Goal: Task Accomplishment & Management: Use online tool/utility

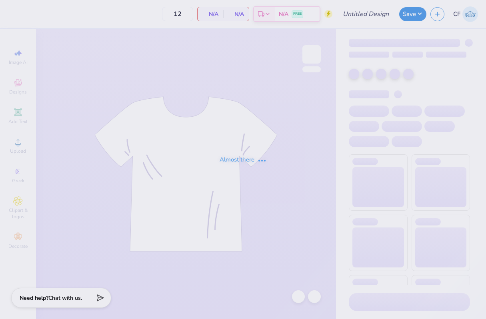
type input "Pi [PERSON_NAME] War of the Roses"
type input "50"
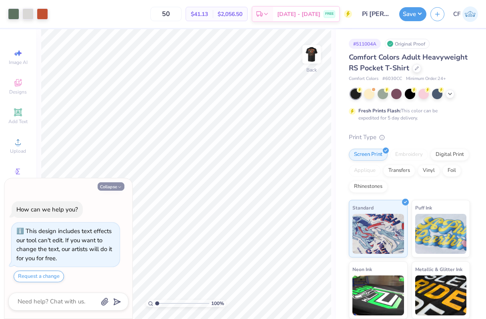
click at [121, 185] on icon "button" at bounding box center [119, 187] width 5 height 5
type textarea "x"
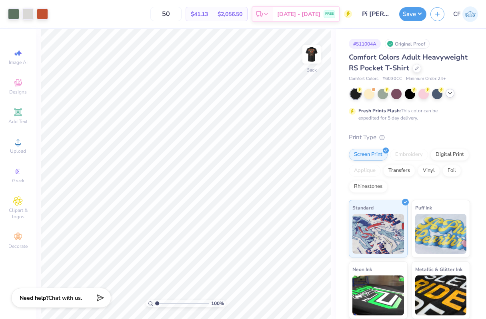
click at [452, 93] on icon at bounding box center [450, 93] width 6 height 6
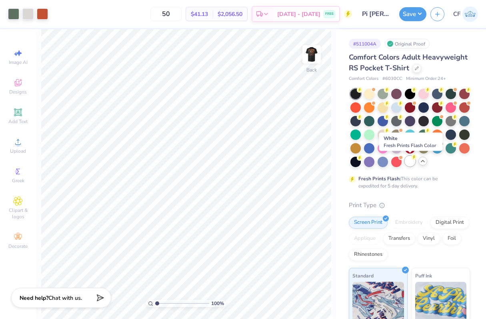
click at [414, 164] on div at bounding box center [410, 161] width 10 height 10
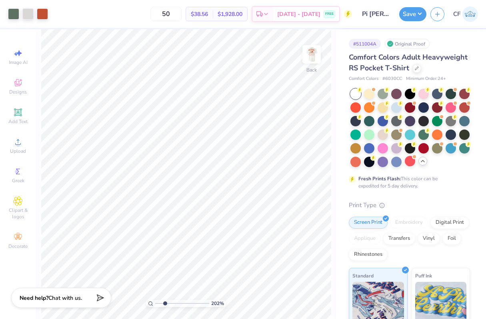
drag, startPoint x: 157, startPoint y: 304, endPoint x: 165, endPoint y: 304, distance: 8.0
click at [165, 304] on input "range" at bounding box center [182, 303] width 54 height 7
drag, startPoint x: 165, startPoint y: 304, endPoint x: 219, endPoint y: 301, distance: 53.3
click at [209, 301] on input "range" at bounding box center [182, 303] width 54 height 7
drag, startPoint x: 203, startPoint y: 305, endPoint x: 180, endPoint y: 304, distance: 23.6
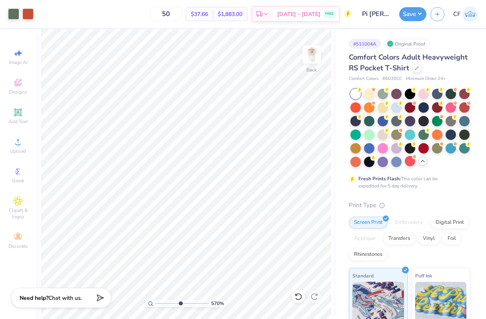
click at [180, 304] on input "range" at bounding box center [182, 303] width 54 height 7
click at [304, 59] on img at bounding box center [312, 54] width 32 height 32
drag, startPoint x: 179, startPoint y: 303, endPoint x: 126, endPoint y: 300, distance: 52.6
type input "1"
click at [155, 300] on input "range" at bounding box center [182, 303] width 54 height 7
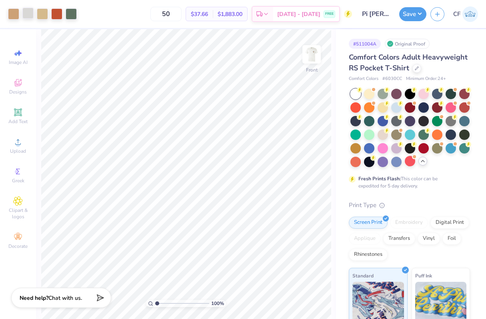
click at [30, 14] on div at bounding box center [27, 13] width 11 height 11
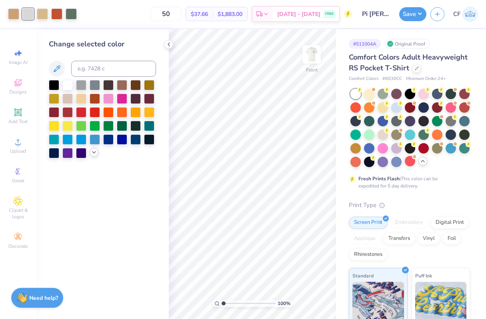
click at [92, 152] on icon at bounding box center [94, 152] width 6 height 6
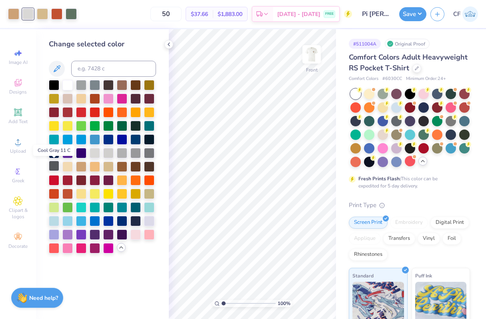
click at [53, 171] on div at bounding box center [54, 166] width 10 height 10
click at [297, 295] on icon at bounding box center [299, 297] width 8 height 8
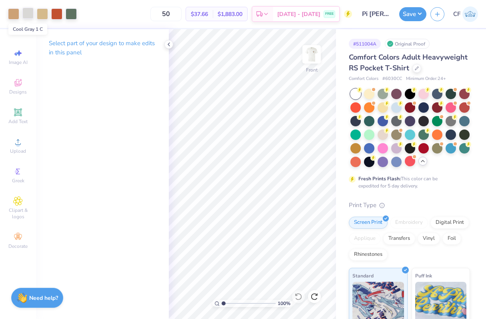
click at [27, 16] on div at bounding box center [27, 13] width 11 height 11
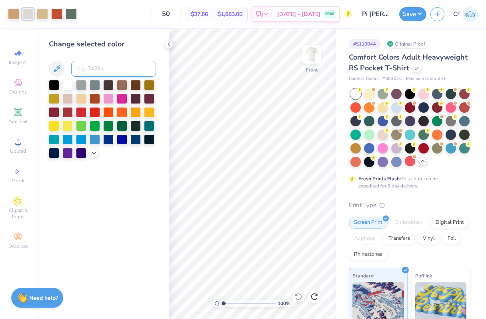
click at [99, 72] on input at bounding box center [113, 69] width 85 height 16
type input "7580"
click at [46, 14] on div at bounding box center [42, 13] width 11 height 11
click at [85, 72] on input at bounding box center [113, 69] width 85 height 16
type input "728"
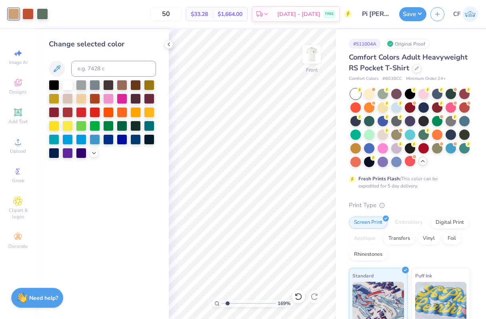
click at [227, 305] on input "range" at bounding box center [249, 303] width 54 height 7
drag, startPoint x: 227, startPoint y: 304, endPoint x: 223, endPoint y: 304, distance: 4.4
type input "1"
click at [223, 304] on input "range" at bounding box center [249, 303] width 54 height 7
click at [90, 67] on input at bounding box center [113, 69] width 85 height 16
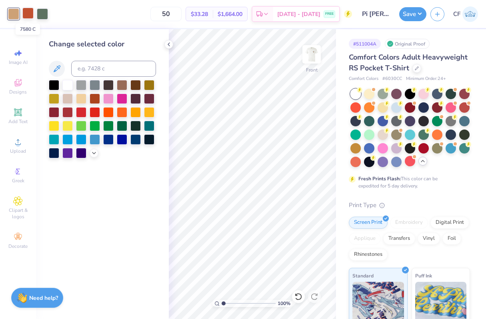
click at [32, 11] on div at bounding box center [27, 13] width 11 height 11
click at [123, 64] on input at bounding box center [113, 69] width 85 height 16
type input "188"
click at [14, 14] on div at bounding box center [13, 13] width 11 height 11
click at [90, 74] on input at bounding box center [113, 69] width 85 height 16
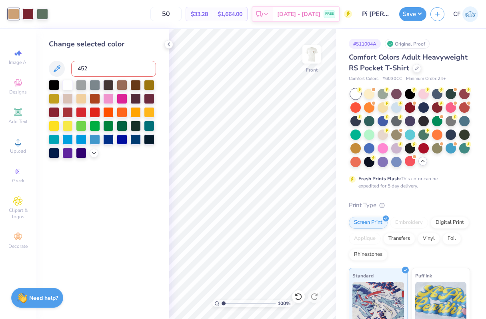
type input "4525"
click at [298, 298] on icon at bounding box center [299, 297] width 8 height 8
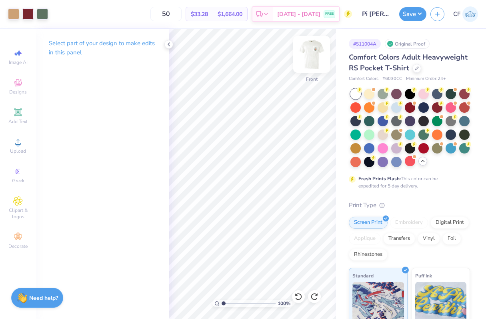
click at [306, 55] on img at bounding box center [312, 54] width 32 height 32
click at [310, 63] on img at bounding box center [312, 54] width 32 height 32
click at [310, 62] on img at bounding box center [312, 54] width 16 height 16
click at [26, 15] on div at bounding box center [27, 13] width 11 height 11
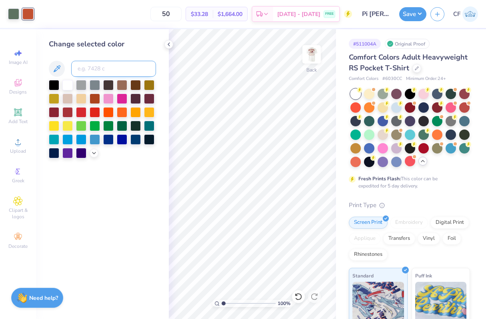
click at [86, 71] on input at bounding box center [113, 69] width 85 height 16
type input "188"
click at [316, 51] on img at bounding box center [312, 54] width 32 height 32
click at [408, 16] on button "Save" at bounding box center [413, 13] width 27 height 14
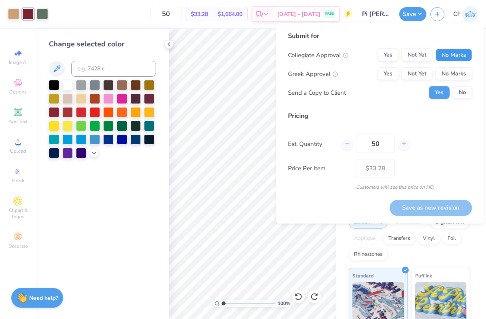
click at [456, 51] on button "No Marks" at bounding box center [454, 55] width 36 height 13
click at [390, 74] on button "Yes" at bounding box center [388, 74] width 21 height 13
click at [427, 206] on button "Save as new revision" at bounding box center [431, 208] width 82 height 16
type input "– –"
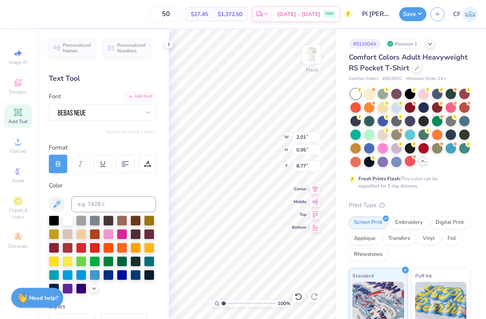
type textarea "S"
type textarea "FALL"
click at [309, 165] on input "8.79" at bounding box center [306, 166] width 29 height 11
type input "8.77"
click at [307, 137] on input "1.75" at bounding box center [306, 137] width 29 height 11
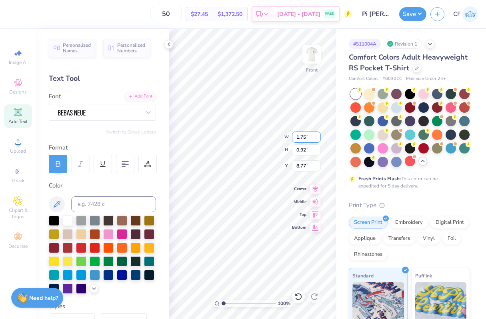
click at [307, 137] on input "1.75" at bounding box center [306, 137] width 29 height 11
click at [303, 137] on input "1.75" at bounding box center [306, 137] width 29 height 11
type input "2.08"
type input "1.09"
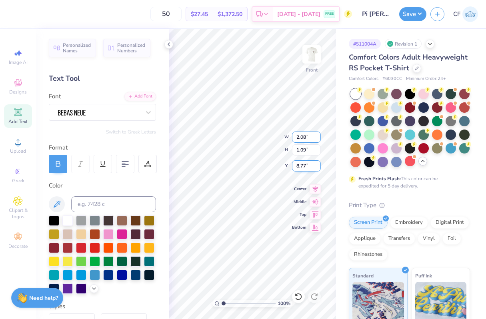
type input "8.68"
click at [300, 298] on icon at bounding box center [299, 297] width 8 height 8
type input "1.75"
type input "0.92"
type input "8.77"
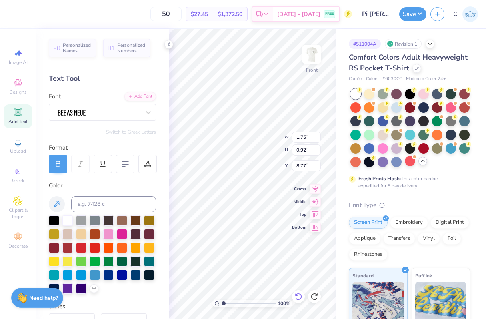
type input "2.08"
type input "0.95"
type input "1.75"
click at [307, 152] on input "0.92" at bounding box center [306, 150] width 29 height 11
type input "0.95"
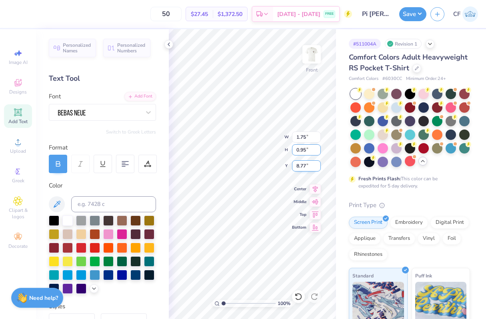
type input "1.81"
click at [309, 167] on input "8.75" at bounding box center [306, 166] width 29 height 11
type input "8.77"
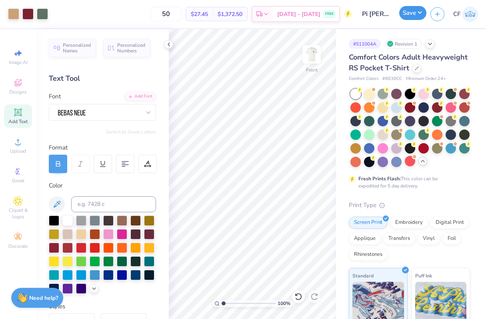
click at [406, 15] on button "Save" at bounding box center [413, 13] width 27 height 14
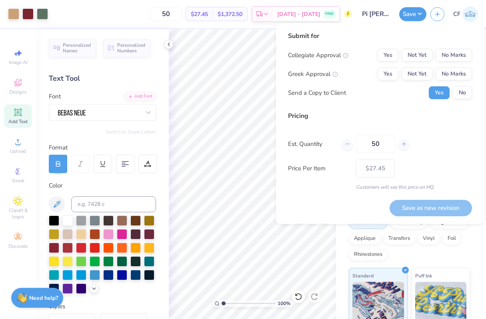
click at [457, 47] on div "Submit for Collegiate Approval Yes Not Yet No Marks Greek Approval Yes Not Yet …" at bounding box center [380, 68] width 184 height 74
click at [457, 53] on button "No Marks" at bounding box center [454, 55] width 36 height 13
click at [388, 77] on button "Yes" at bounding box center [388, 74] width 21 height 13
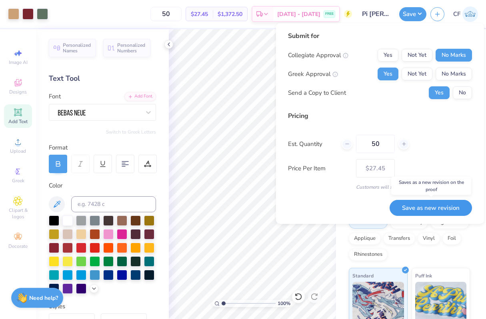
click at [427, 211] on button "Save as new revision" at bounding box center [431, 208] width 82 height 16
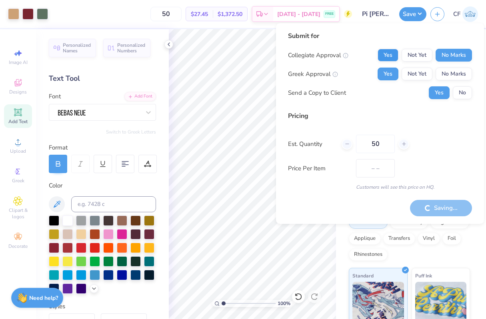
type input "$27.45"
click at [388, 54] on button "Yes" at bounding box center [388, 55] width 21 height 13
click at [413, 59] on button "Not Yet" at bounding box center [417, 55] width 31 height 13
click at [383, 59] on button "Yes" at bounding box center [388, 55] width 21 height 13
click at [428, 206] on div "Saving..." at bounding box center [441, 208] width 62 height 16
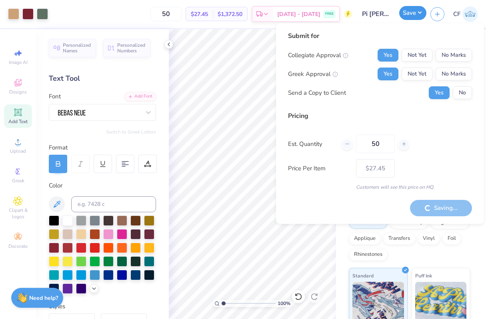
click at [418, 18] on button "Save" at bounding box center [413, 13] width 27 height 14
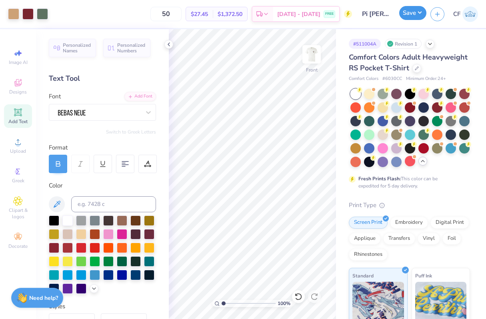
click at [418, 18] on button "Save" at bounding box center [413, 13] width 27 height 14
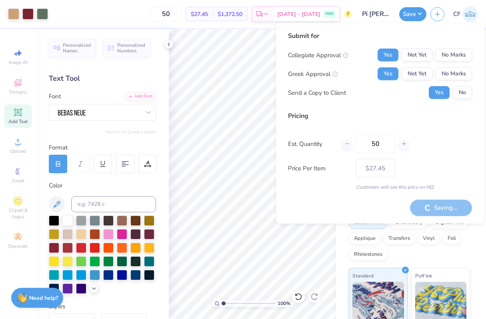
click at [434, 213] on div "Saving..." at bounding box center [441, 208] width 62 height 16
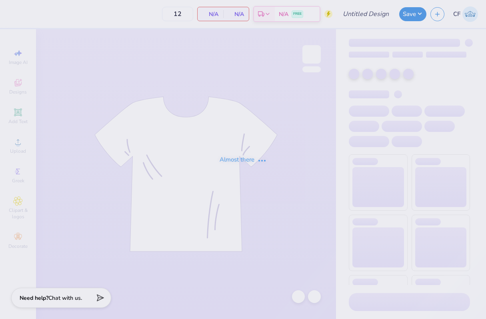
type input "Pi Kapp War of the Roses"
type input "50"
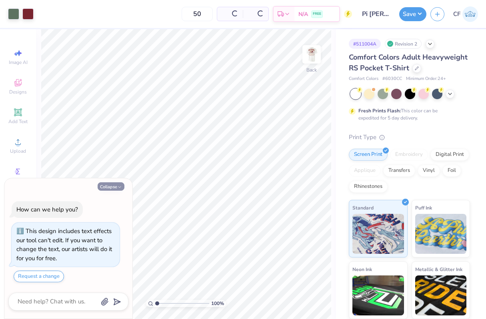
click at [117, 186] on button "Collapse" at bounding box center [111, 187] width 27 height 8
type textarea "x"
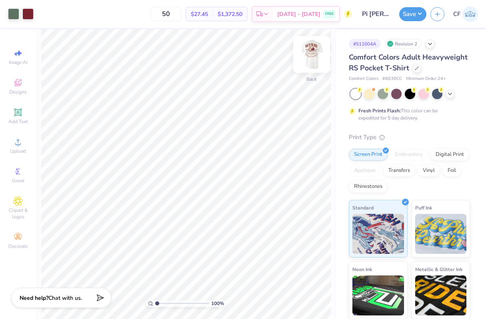
click at [315, 60] on img at bounding box center [312, 54] width 32 height 32
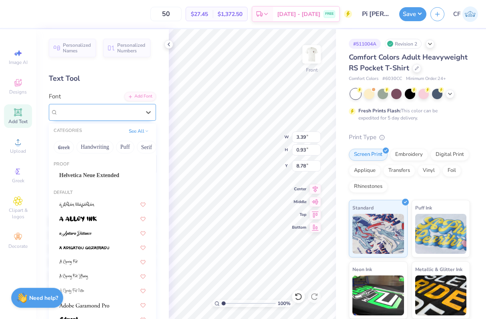
click at [96, 115] on div at bounding box center [99, 112] width 84 height 12
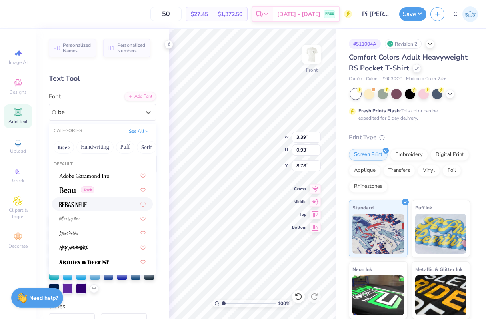
click at [95, 206] on div at bounding box center [102, 204] width 86 height 8
type input "be"
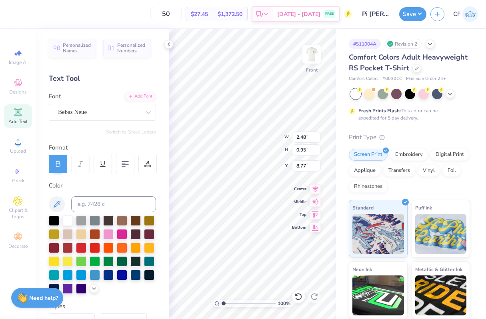
type input "2.48"
type input "0.95"
type input "8.77"
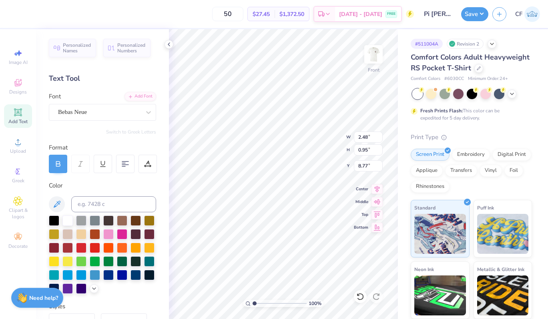
type input "1.84"
type input "8.76"
type input "2.48"
type input "8.77"
type input "1.84"
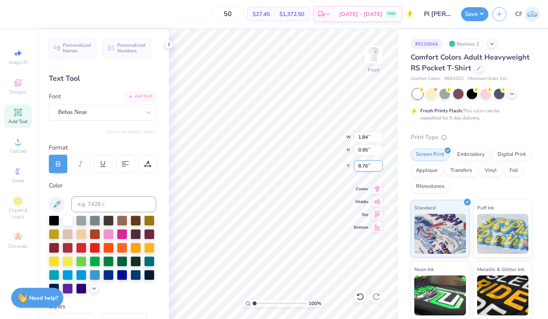
click at [371, 166] on input "8.76" at bounding box center [368, 166] width 29 height 11
click at [376, 165] on input "8.71" at bounding box center [368, 166] width 29 height 11
type input "8.77"
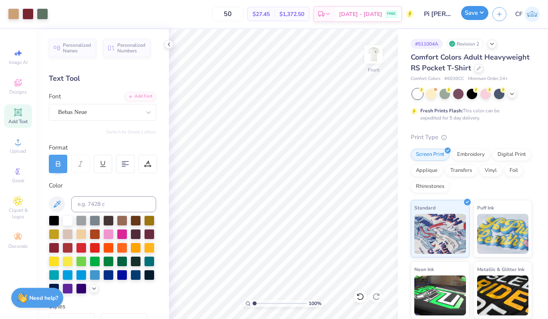
click at [472, 20] on div "Save" at bounding box center [474, 14] width 27 height 14
click at [473, 18] on button "Save" at bounding box center [474, 13] width 27 height 14
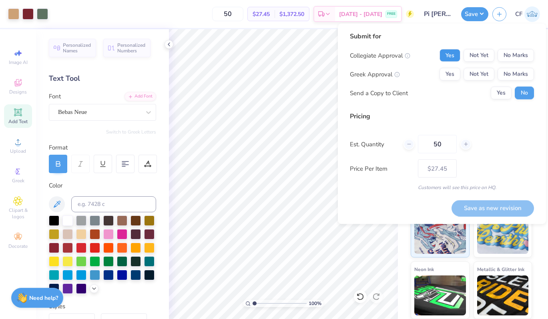
click at [447, 53] on button "Yes" at bounding box center [450, 55] width 21 height 13
click at [447, 78] on button "Yes" at bounding box center [450, 74] width 21 height 13
click at [486, 93] on div "Yes No" at bounding box center [512, 93] width 43 height 13
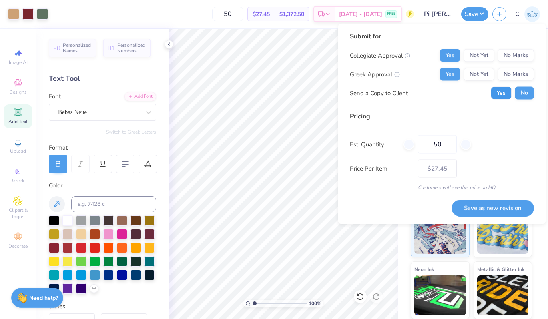
click at [486, 93] on button "Yes" at bounding box center [501, 93] width 21 height 13
click at [469, 204] on button "Save as new revision" at bounding box center [493, 208] width 82 height 16
type input "$27.45"
type textarea "x"
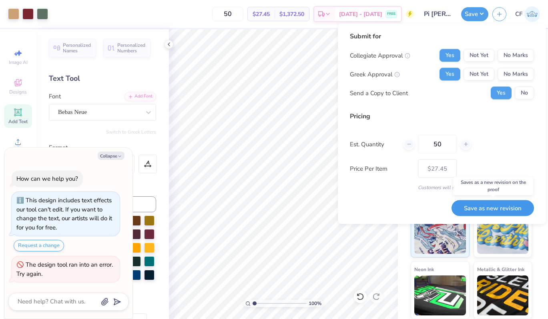
click at [486, 201] on button "Save as new revision" at bounding box center [493, 208] width 82 height 16
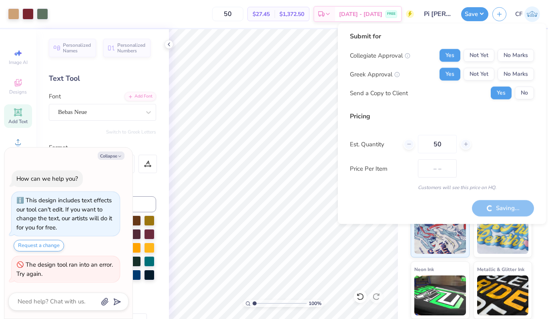
type input "$27.45"
click at [114, 156] on button "Collapse" at bounding box center [111, 156] width 27 height 8
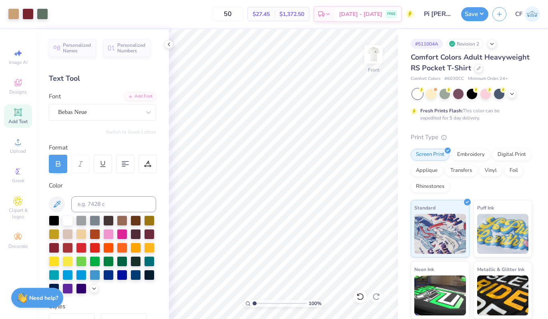
type textarea "x"
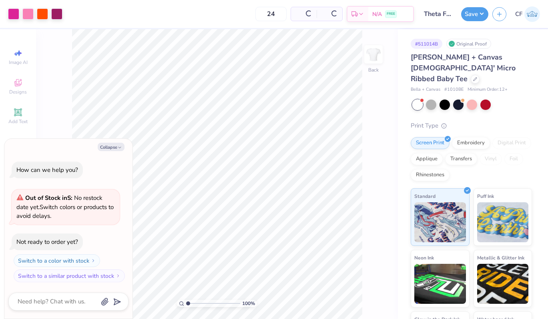
type textarea "x"
drag, startPoint x: 187, startPoint y: 304, endPoint x: 196, endPoint y: 306, distance: 9.0
type input "2.5"
click at [196, 306] on input "range" at bounding box center [213, 303] width 54 height 7
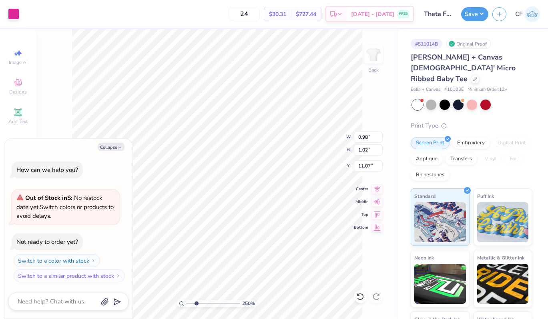
type textarea "x"
drag, startPoint x: 198, startPoint y: 303, endPoint x: 253, endPoint y: 298, distance: 54.7
type input "10"
click at [240, 300] on input "range" at bounding box center [213, 303] width 54 height 7
type textarea "x"
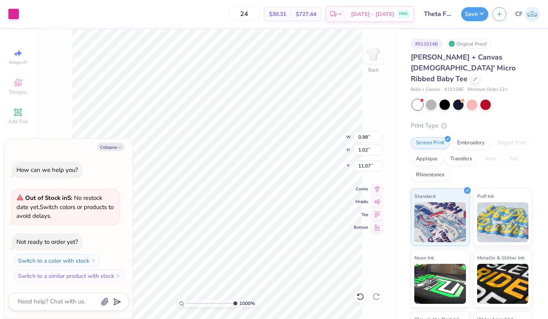
type input "11.04"
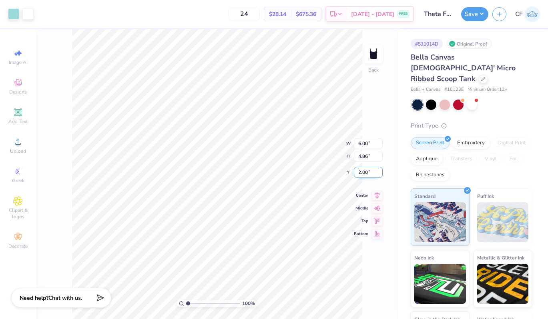
click at [363, 172] on input "2.00" at bounding box center [368, 172] width 29 height 11
click at [377, 190] on icon at bounding box center [377, 188] width 11 height 10
click at [372, 165] on input "1.08" at bounding box center [368, 166] width 29 height 11
type input "1.00"
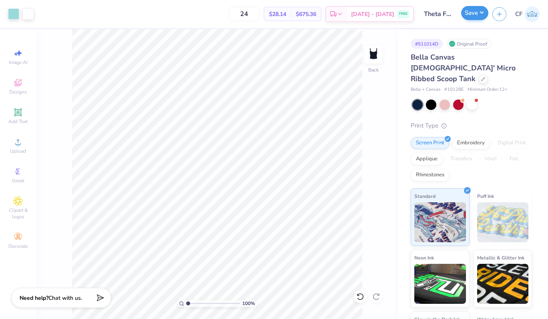
click at [471, 20] on div "Save" at bounding box center [474, 14] width 27 height 14
click at [480, 18] on button "Save" at bounding box center [474, 13] width 27 height 14
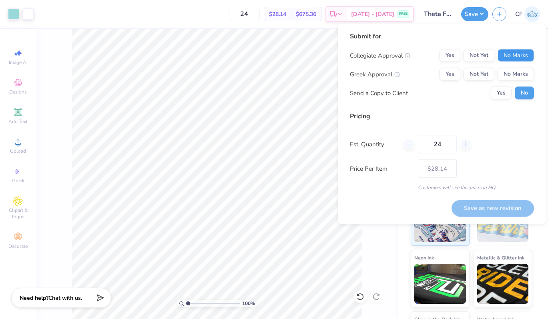
click at [523, 55] on button "No Marks" at bounding box center [516, 55] width 36 height 13
click at [450, 72] on button "Yes" at bounding box center [450, 74] width 21 height 13
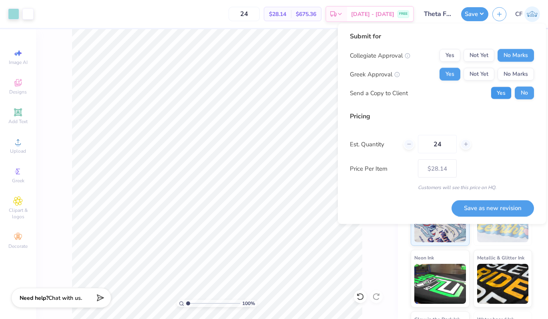
click at [504, 92] on button "Yes" at bounding box center [501, 93] width 21 height 13
click at [488, 210] on button "Save as new revision" at bounding box center [493, 208] width 82 height 16
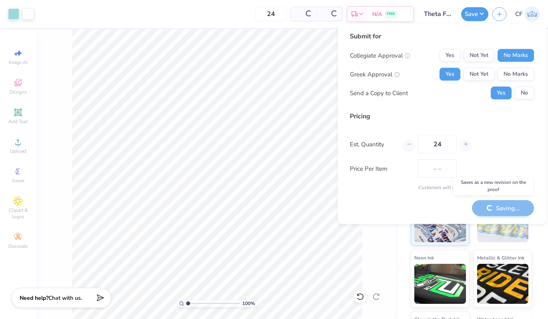
type input "$28.14"
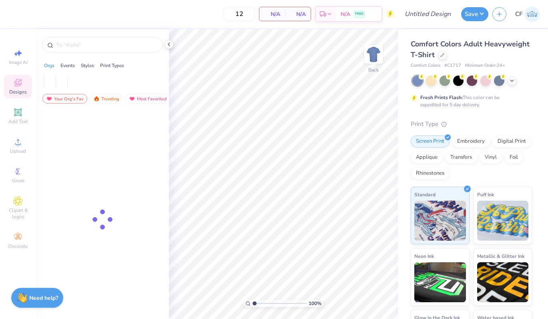
click at [21, 84] on icon at bounding box center [18, 83] width 10 height 10
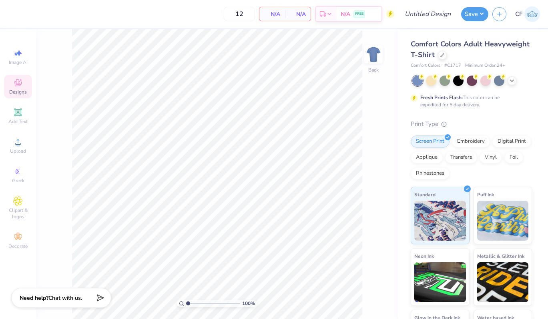
click at [13, 79] on div "Designs" at bounding box center [18, 87] width 28 height 24
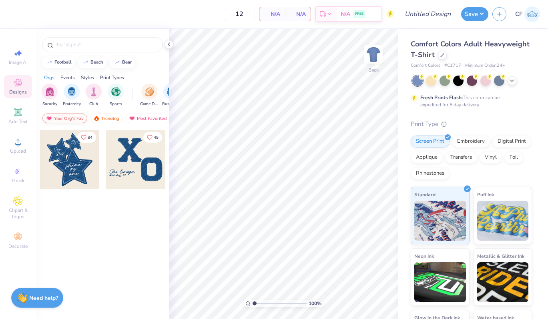
click at [78, 119] on div "Your Org's Fav" at bounding box center [64, 119] width 45 height 10
click at [114, 46] on input "text" at bounding box center [106, 45] width 102 height 8
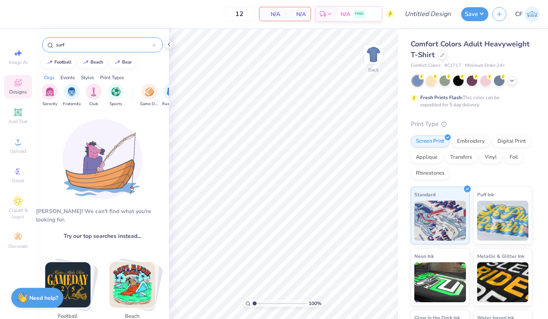
type input "surf"
click at [104, 162] on img at bounding box center [102, 159] width 80 height 80
click at [155, 45] on icon at bounding box center [154, 45] width 3 height 3
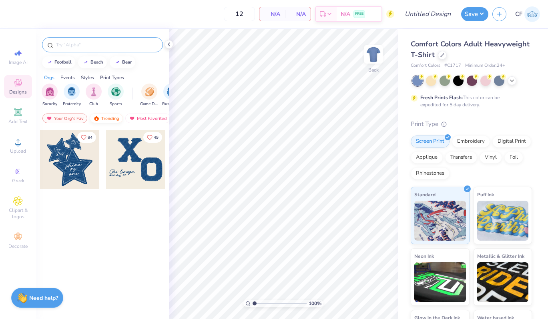
click at [101, 120] on div "Trending" at bounding box center [106, 119] width 33 height 10
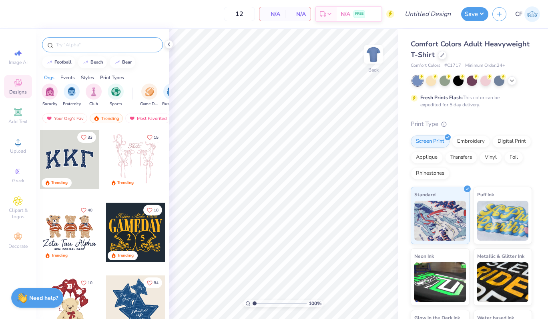
click at [94, 43] on input "text" at bounding box center [106, 45] width 102 height 8
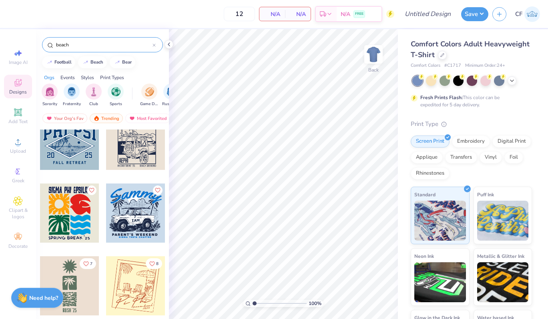
scroll to position [1188, 0]
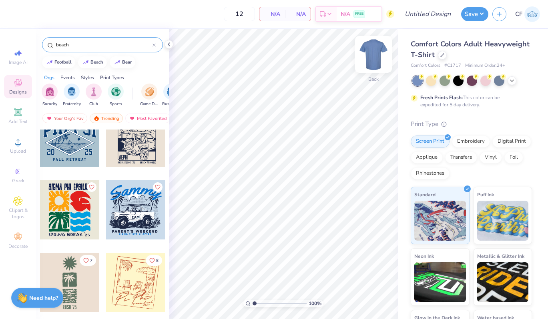
type input "beach"
click at [375, 57] on img at bounding box center [373, 54] width 32 height 32
click at [512, 80] on polyline at bounding box center [511, 80] width 3 height 2
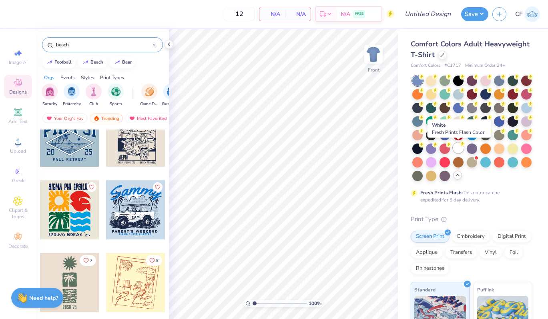
click at [459, 148] on div at bounding box center [458, 148] width 10 height 10
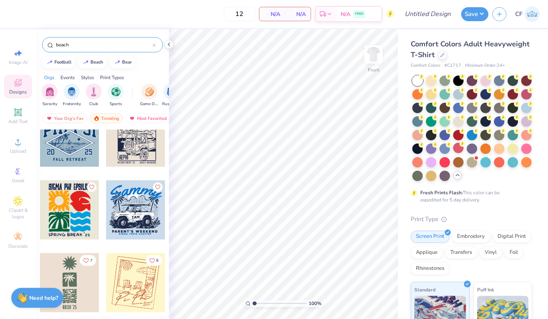
click at [149, 151] on div at bounding box center [135, 137] width 59 height 59
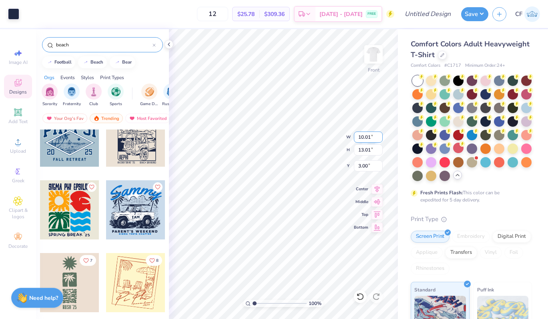
click at [359, 137] on input "10.01" at bounding box center [368, 137] width 29 height 11
type input "12.00"
type input "15.60"
click at [361, 163] on input "1.70" at bounding box center [368, 166] width 29 height 11
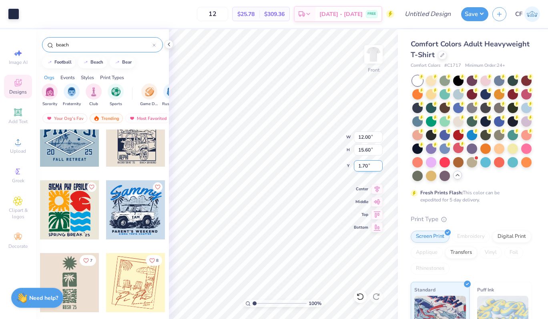
click at [361, 163] on input "1.70" at bounding box center [368, 166] width 29 height 11
type input "3.00"
click at [375, 189] on icon at bounding box center [377, 188] width 11 height 10
click at [366, 139] on input "12.00" at bounding box center [368, 137] width 29 height 11
type input "12.50"
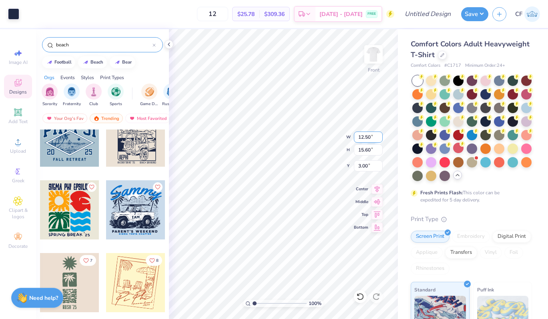
type input "16.25"
click at [361, 169] on input "2.67" at bounding box center [368, 166] width 29 height 11
type input "3.00"
click at [378, 191] on icon at bounding box center [377, 188] width 11 height 10
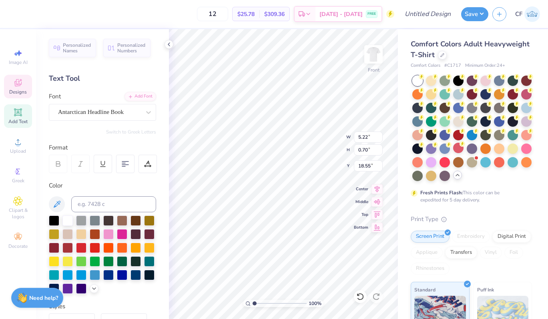
type textarea "‘"
type textarea "[GEOGRAPHIC_DATA], [GEOGRAPHIC_DATA]"
type textarea "B"
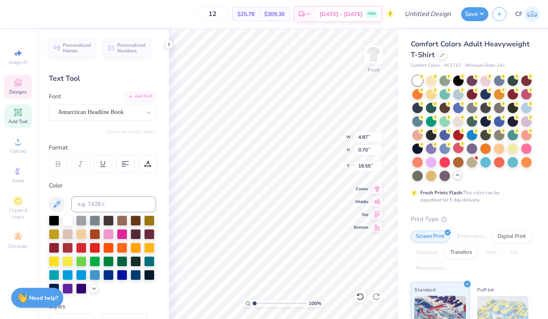
type textarea "2025-2026"
type input "18.45"
type input "3.29"
type input "0.70"
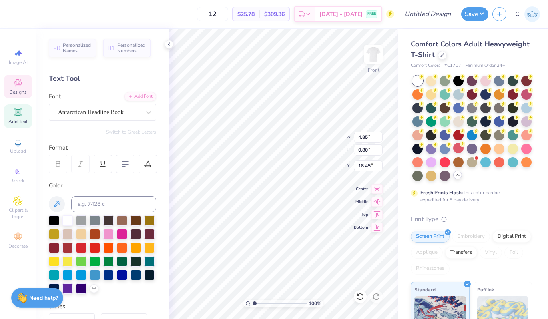
type input "18.55"
click at [377, 188] on icon at bounding box center [377, 188] width 11 height 10
click at [376, 186] on icon at bounding box center [377, 188] width 5 height 7
click at [381, 190] on icon at bounding box center [377, 188] width 11 height 10
click at [379, 187] on icon at bounding box center [377, 188] width 11 height 10
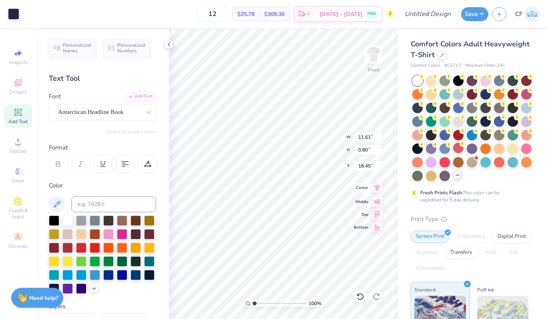
click at [372, 190] on icon at bounding box center [377, 188] width 11 height 10
type textarea "Watersports club"
type input "6.56"
type input "0.98"
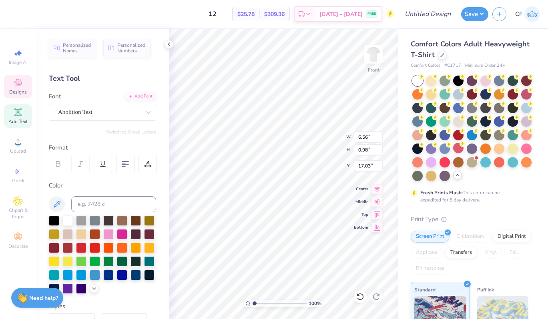
type input "17.02"
type input "6.21"
type input "0.92"
type input "17.08"
type input "3.49"
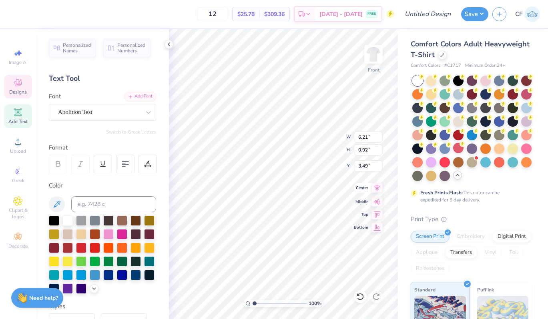
click at [373, 187] on icon at bounding box center [377, 188] width 11 height 10
drag, startPoint x: 255, startPoint y: 302, endPoint x: 259, endPoint y: 303, distance: 4.0
type input "1.95"
click at [259, 303] on input "range" at bounding box center [280, 303] width 54 height 7
type input "3.29"
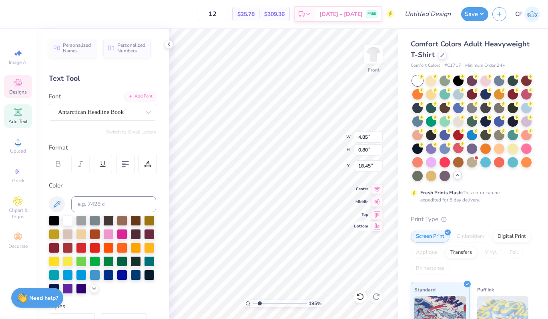
type input "0.70"
type input "18.55"
type input "4.85"
type input "0.80"
click at [368, 165] on input "18.45" at bounding box center [368, 166] width 29 height 11
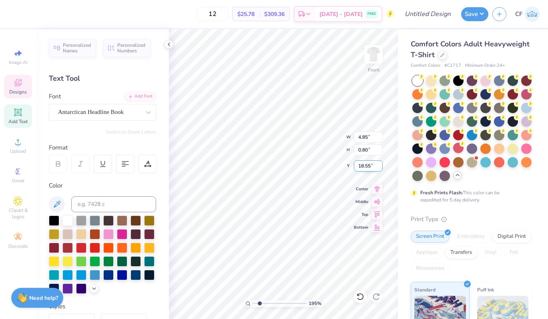
type input "18.55"
type input "6.21"
type input "0.92"
type input "16.94"
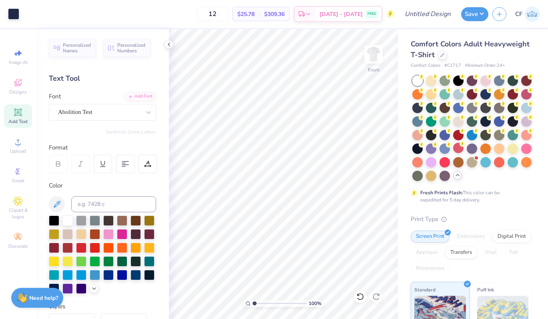
drag, startPoint x: 261, startPoint y: 303, endPoint x: 250, endPoint y: 303, distance: 11.6
type input "1"
click at [253, 303] on input "range" at bounding box center [280, 303] width 54 height 7
click at [375, 60] on img at bounding box center [373, 54] width 32 height 32
type input "6.06"
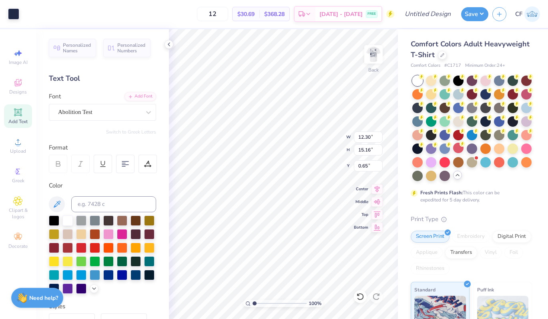
type input "7.47"
type input "8.33"
click at [358, 137] on input "6.06" at bounding box center [368, 137] width 29 height 11
type input "4.50"
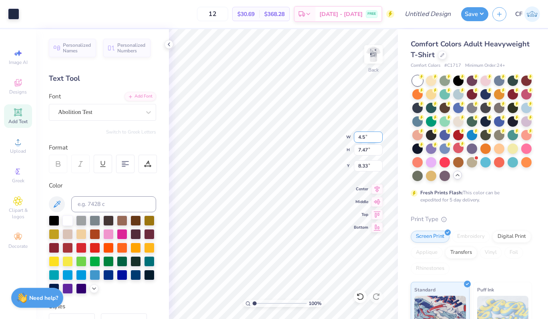
type input "5.55"
type input "3.00"
click at [360, 133] on input "4.50" at bounding box center [368, 137] width 29 height 11
type input "4.00"
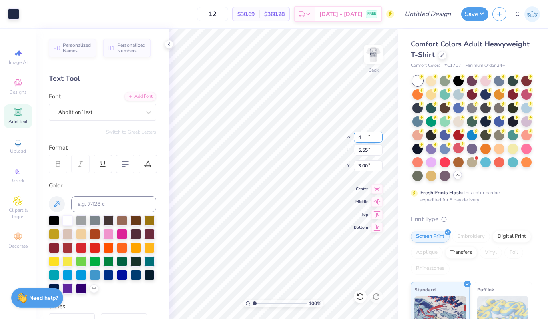
type input "4.93"
type input "3.31"
click at [363, 137] on input "4.00" at bounding box center [368, 137] width 29 height 11
click at [366, 147] on input "4.93" at bounding box center [368, 150] width 29 height 11
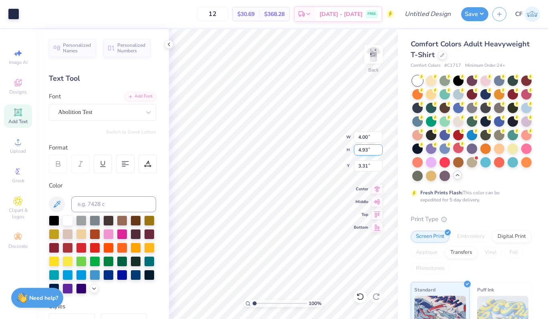
click at [366, 147] on input "4.93" at bounding box center [368, 150] width 29 height 11
type input "4.5"
type input "3.65"
type input "4.50"
type input "3.00"
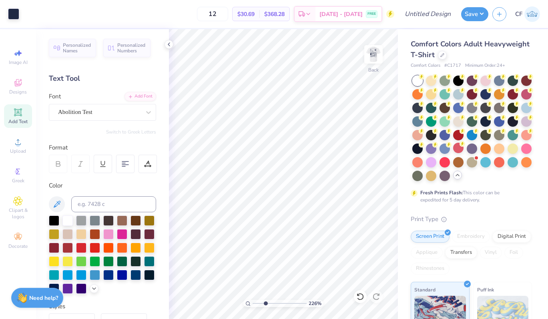
drag, startPoint x: 255, startPoint y: 303, endPoint x: 265, endPoint y: 303, distance: 10.8
click at [265, 303] on input "range" at bounding box center [280, 303] width 54 height 7
click at [360, 297] on icon at bounding box center [360, 297] width 8 height 8
drag, startPoint x: 265, startPoint y: 305, endPoint x: 258, endPoint y: 304, distance: 6.4
click at [259, 304] on input "range" at bounding box center [280, 303] width 54 height 7
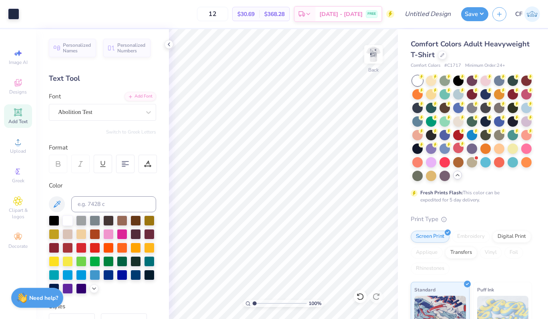
drag, startPoint x: 258, startPoint y: 304, endPoint x: 251, endPoint y: 303, distance: 7.3
type input "1"
click at [253, 304] on input "range" at bounding box center [280, 303] width 54 height 7
click at [363, 300] on icon at bounding box center [360, 297] width 8 height 8
click at [436, 10] on input "Design Title" at bounding box center [437, 14] width 39 height 16
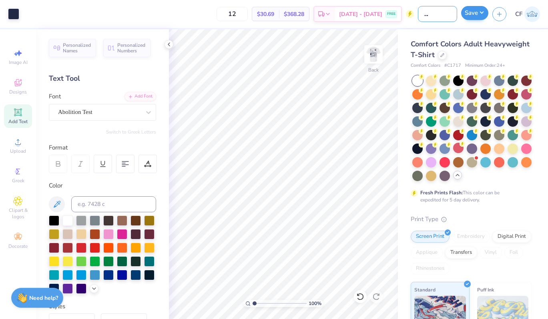
scroll to position [0, 23]
type input "Watersports Tee"
click at [474, 16] on button "Save" at bounding box center [474, 13] width 27 height 14
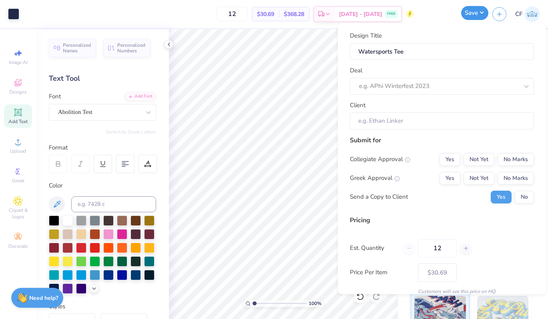
scroll to position [0, 0]
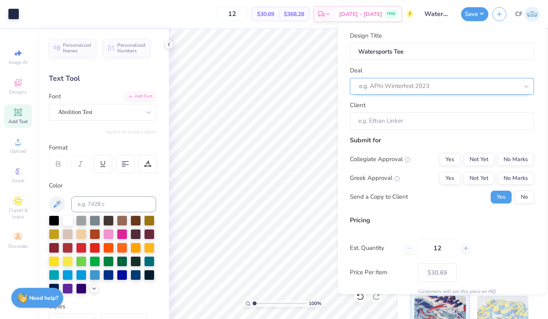
click at [432, 87] on div at bounding box center [438, 86] width 159 height 11
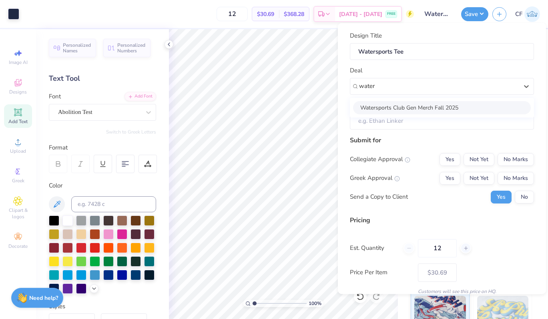
click at [420, 104] on div "Watersports Club Gen Merch Fall 2025" at bounding box center [442, 107] width 178 height 13
type input "water"
type input "Aria Bernard"
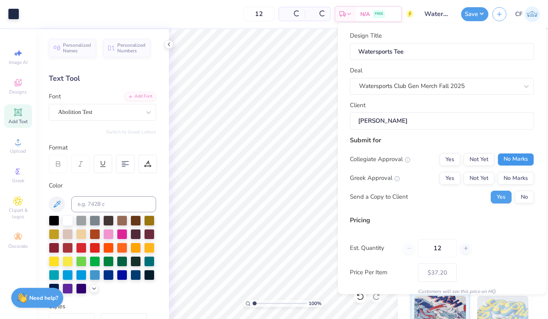
click at [511, 156] on button "No Marks" at bounding box center [516, 159] width 36 height 13
click at [511, 177] on button "No Marks" at bounding box center [516, 178] width 36 height 13
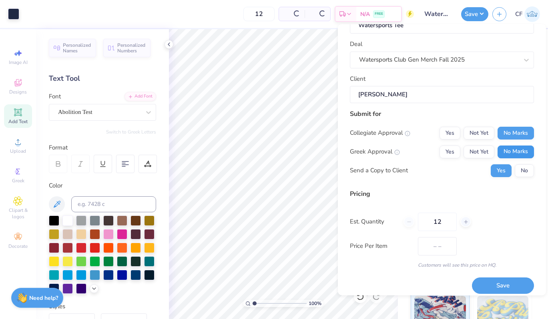
scroll to position [34, 0]
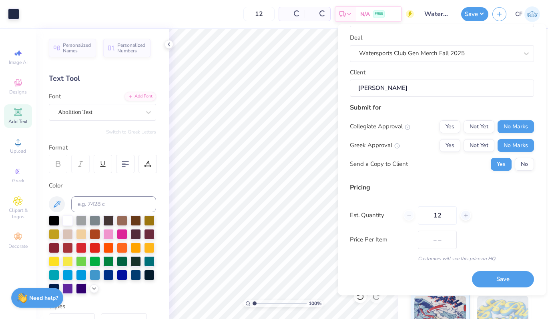
type input "$30.69"
click at [439, 213] on input "12" at bounding box center [437, 216] width 39 height 18
type input "24"
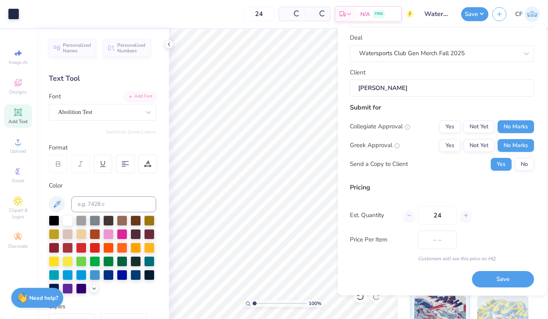
type input "$23.07"
type input "2"
type input "50"
type input "$19.05"
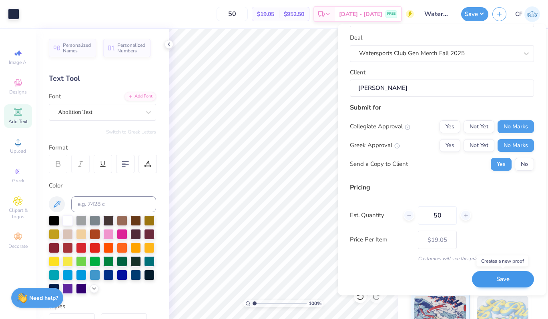
type input "50"
click at [495, 279] on button "Save" at bounding box center [503, 280] width 62 height 16
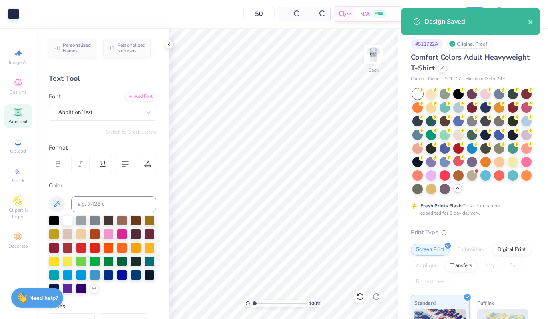
type input "$19.05"
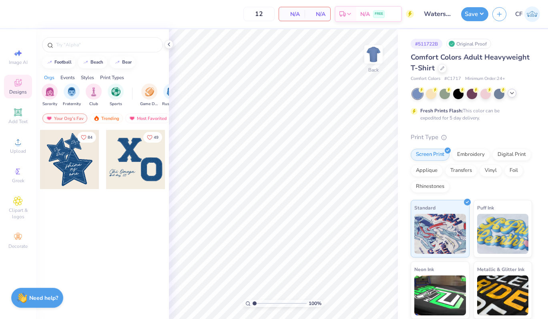
click at [512, 95] on icon at bounding box center [512, 93] width 6 height 6
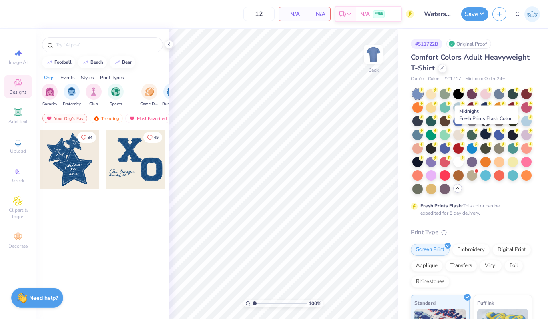
click at [484, 138] on div at bounding box center [485, 134] width 10 height 10
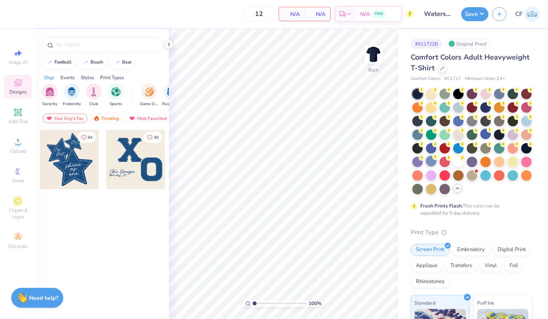
click at [432, 164] on div at bounding box center [431, 161] width 10 height 10
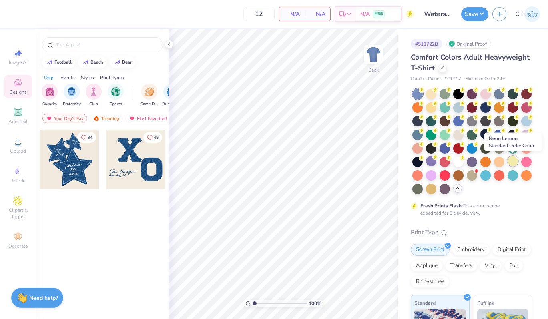
click at [515, 159] on div at bounding box center [513, 161] width 10 height 10
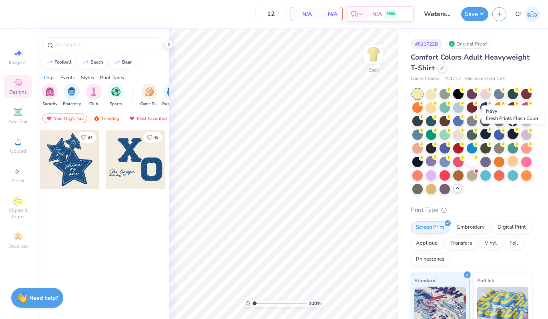
click at [518, 134] on div at bounding box center [513, 134] width 10 height 10
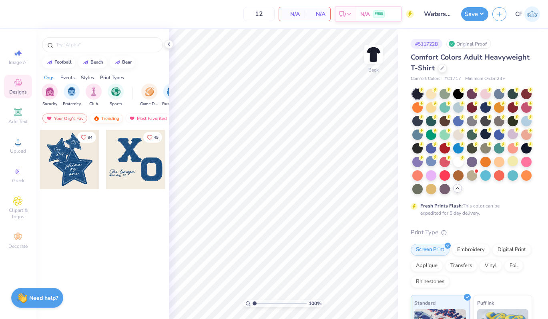
click at [96, 116] on img at bounding box center [96, 119] width 6 height 6
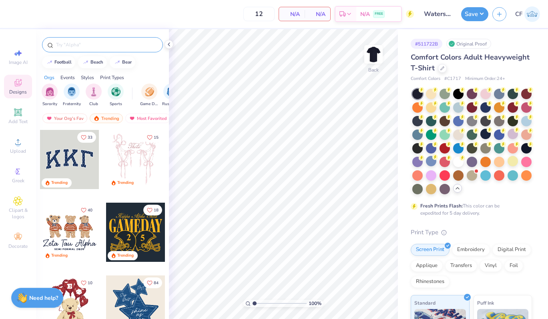
click at [82, 40] on div at bounding box center [102, 44] width 121 height 15
click at [81, 45] on input "text" at bounding box center [106, 45] width 102 height 8
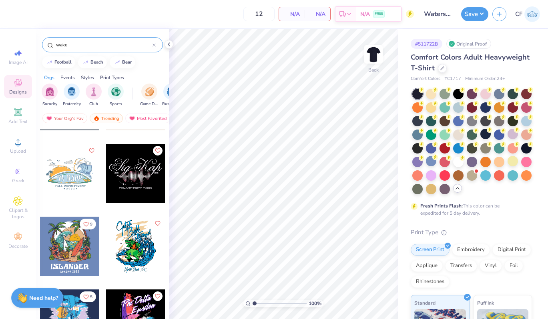
scroll to position [137, 0]
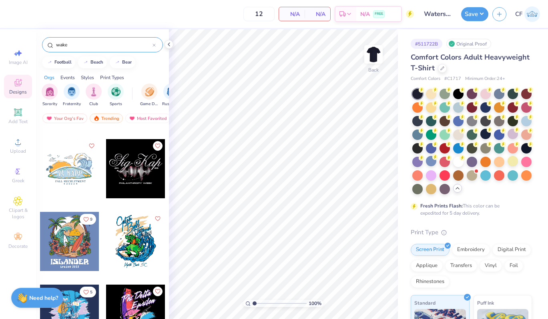
type input "wake"
click at [69, 179] on div at bounding box center [69, 168] width 59 height 59
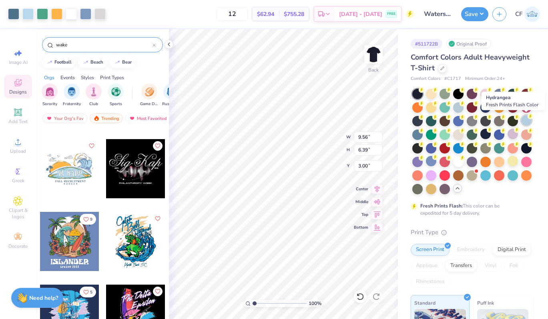
click at [525, 122] on div at bounding box center [526, 120] width 10 height 10
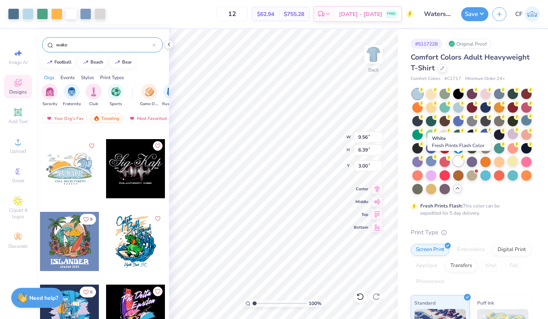
click at [456, 165] on div at bounding box center [458, 161] width 10 height 10
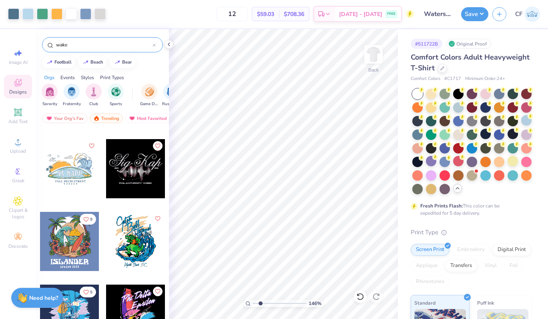
drag, startPoint x: 253, startPoint y: 303, endPoint x: 261, endPoint y: 304, distance: 7.3
type input "2.16"
click at [261, 304] on input "range" at bounding box center [280, 303] width 54 height 7
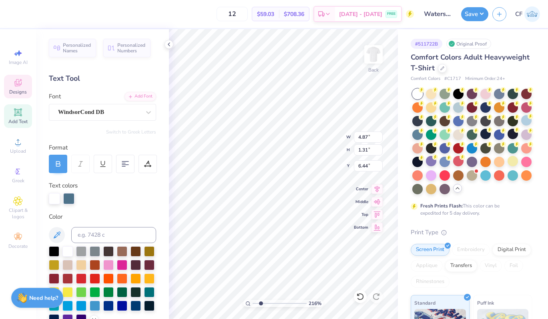
type textarea "P"
type textarea "Watersports Club"
click at [362, 139] on input "4.87" at bounding box center [368, 137] width 29 height 11
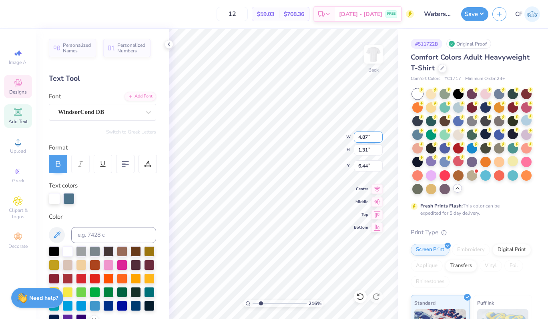
type input "9.00"
type input "1.48"
type input "6.35"
click at [361, 137] on input "9.00" at bounding box center [368, 137] width 29 height 11
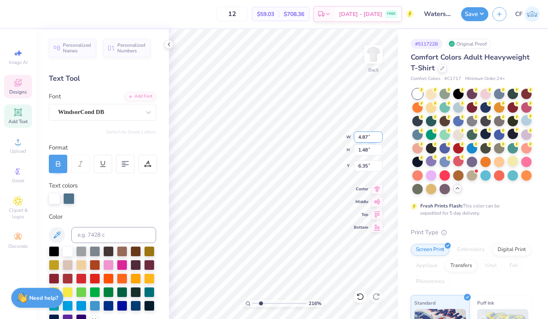
type input "4.87"
type input "0.80"
type input "6.69"
click at [151, 161] on icon at bounding box center [147, 164] width 7 height 7
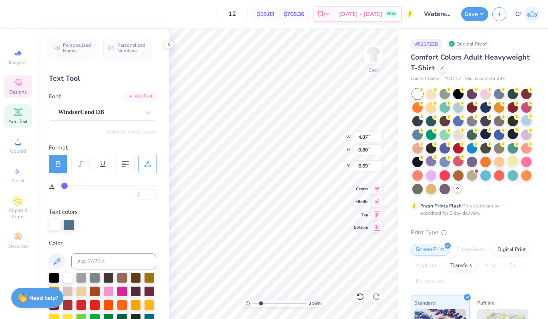
type input "1"
type input "0"
drag, startPoint x: 63, startPoint y: 188, endPoint x: 50, endPoint y: 190, distance: 12.6
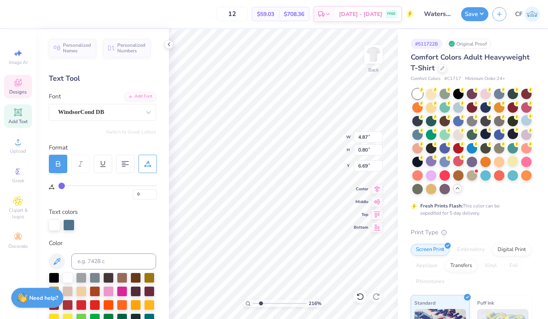
type input "0"
click at [58, 187] on input "range" at bounding box center [107, 185] width 98 height 1
click at [372, 138] on input "4.52" at bounding box center [368, 137] width 29 height 11
click at [364, 138] on input "4.52" at bounding box center [368, 137] width 29 height 11
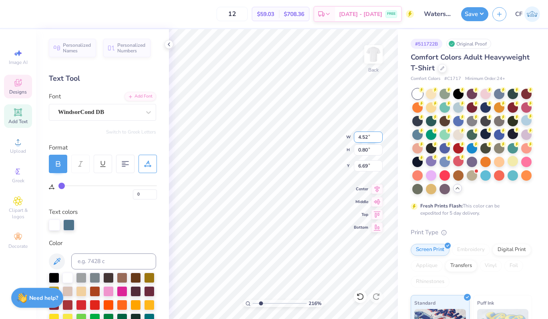
click at [364, 138] on input "4.52" at bounding box center [368, 137] width 29 height 11
type input "5.00"
type input "0.88"
type input "6.72"
click at [374, 192] on icon at bounding box center [377, 188] width 11 height 10
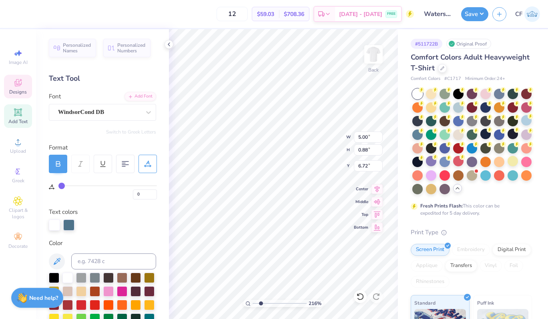
type input "11.04"
drag, startPoint x: 261, startPoint y: 302, endPoint x: 255, endPoint y: 302, distance: 6.0
type input "1.12"
click at [255, 302] on input "range" at bounding box center [280, 303] width 54 height 7
click at [376, 191] on icon at bounding box center [377, 188] width 11 height 10
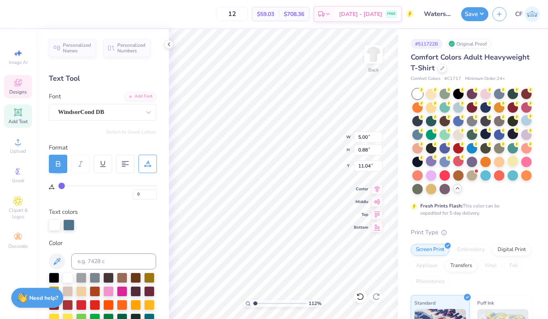
type input "6.59"
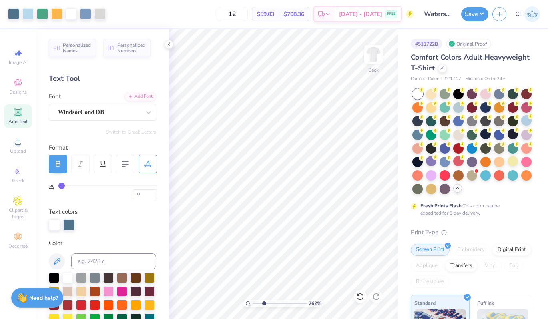
drag, startPoint x: 255, startPoint y: 304, endPoint x: 264, endPoint y: 304, distance: 9.6
type input "2.81"
click at [264, 304] on input "range" at bounding box center [280, 303] width 54 height 7
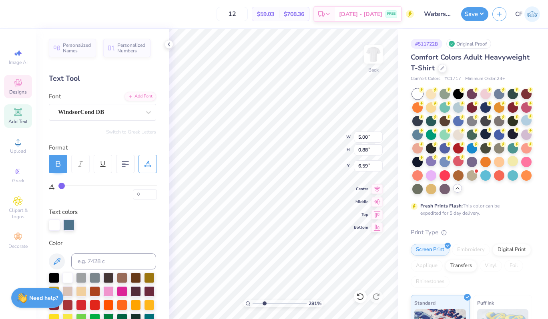
type textarea "Watersports"
type textarea "WATERSPORTS"
click at [369, 137] on input "4.49" at bounding box center [368, 137] width 29 height 11
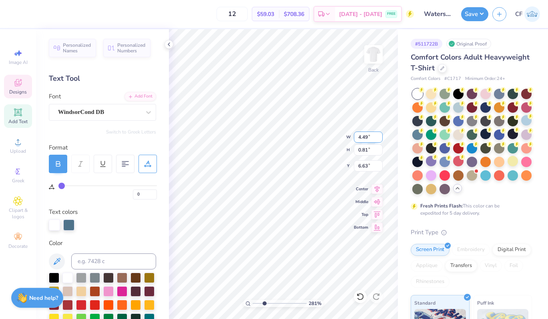
click at [369, 137] on input "4.49" at bounding box center [368, 137] width 29 height 11
type input "4.50"
type input "0.82"
type input "6.72"
click at [373, 188] on icon at bounding box center [377, 188] width 11 height 10
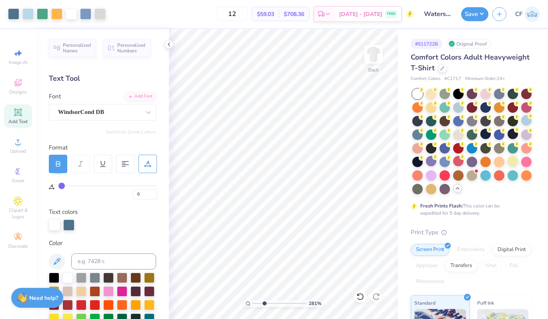
type input "8"
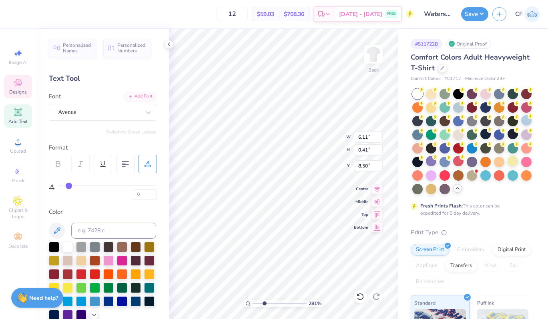
scroll to position [0, 0]
type textarea "F"
type textarea "[GEOGRAPHIC_DATA], [GEOGRAPHIC_DATA]"
click at [378, 190] on icon at bounding box center [377, 188] width 11 height 10
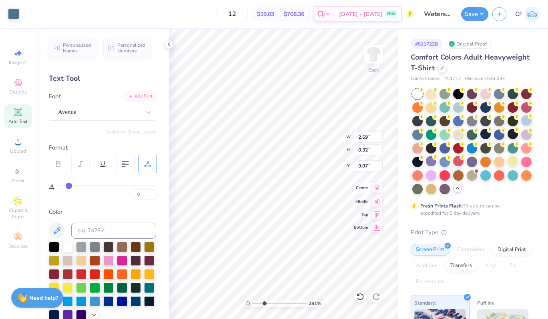
click at [372, 189] on icon at bounding box center [377, 188] width 11 height 10
drag, startPoint x: 265, startPoint y: 305, endPoint x: 255, endPoint y: 305, distance: 10.4
type input "1.05"
click at [255, 305] on input "range" at bounding box center [280, 303] width 54 height 7
click at [374, 189] on icon at bounding box center [377, 188] width 11 height 10
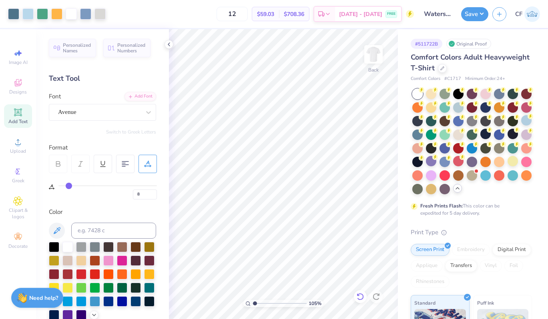
click at [359, 299] on icon at bounding box center [360, 296] width 7 height 7
click at [378, 188] on icon at bounding box center [377, 188] width 11 height 10
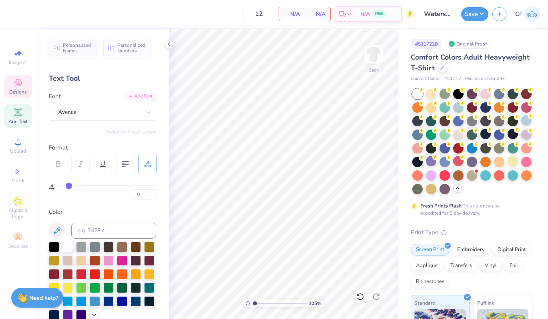
click at [13, 91] on span "Designs" at bounding box center [18, 92] width 18 height 6
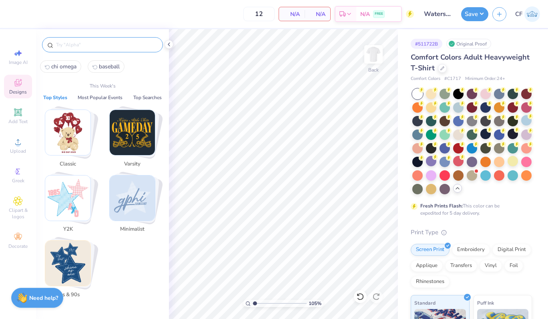
click at [90, 41] on input "text" at bounding box center [106, 45] width 102 height 8
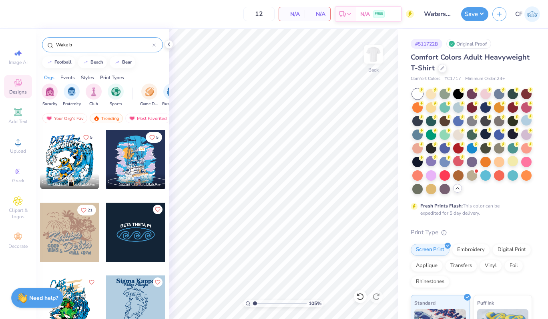
type input "Wake b"
click at [132, 170] on div at bounding box center [135, 159] width 59 height 59
click at [374, 63] on img at bounding box center [373, 54] width 32 height 32
click at [460, 105] on div at bounding box center [458, 107] width 10 height 10
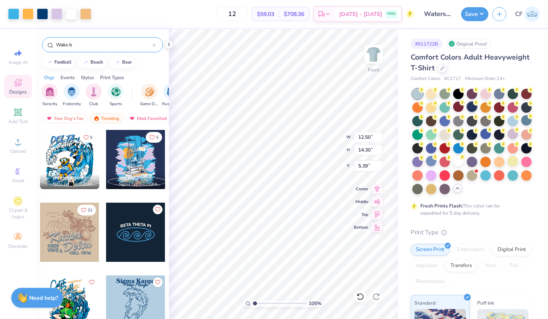
click at [473, 106] on div at bounding box center [472, 107] width 10 height 10
type input "3.00"
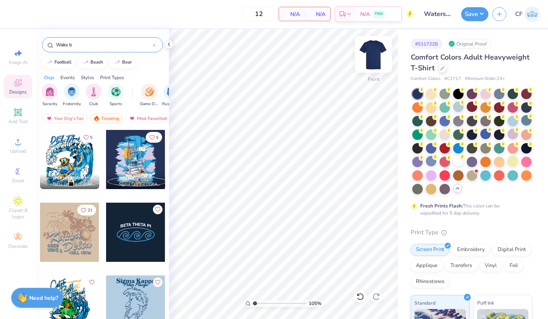
click at [373, 59] on img at bounding box center [373, 54] width 32 height 32
click at [132, 239] on div at bounding box center [135, 232] width 59 height 59
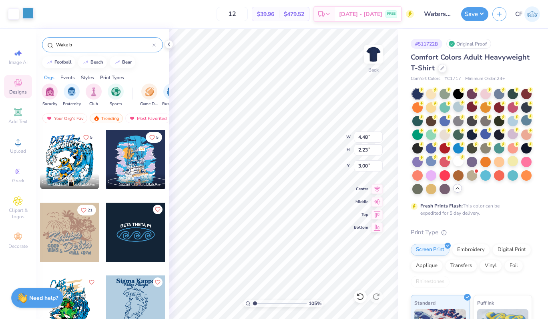
click at [29, 19] on div at bounding box center [27, 13] width 11 height 11
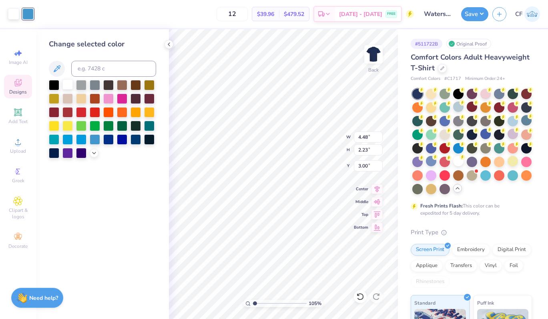
click at [71, 86] on div at bounding box center [67, 84] width 10 height 10
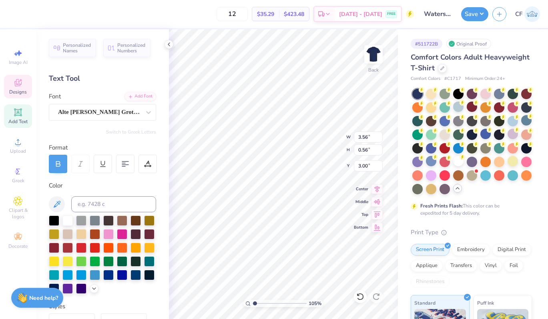
scroll to position [0, 0]
type textarea "B"
type textarea "WATERSPORTS CLUB"
click at [363, 169] on input "2.96" at bounding box center [368, 166] width 29 height 11
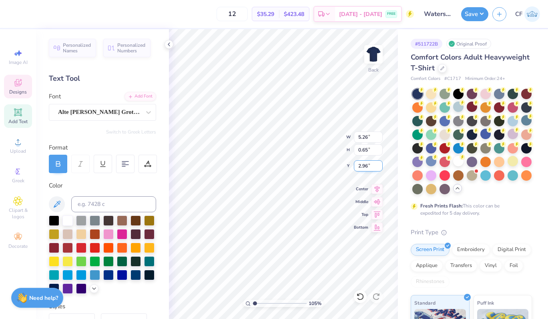
click at [363, 169] on input "2.96" at bounding box center [368, 166] width 29 height 11
type input "3.00"
click at [378, 189] on icon at bounding box center [377, 188] width 5 height 7
click at [378, 188] on icon at bounding box center [377, 188] width 11 height 10
type input "4.84"
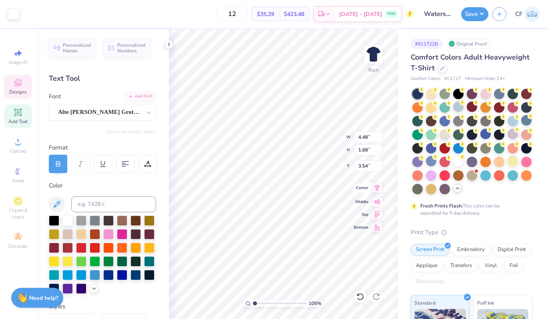
type input "1.82"
click at [376, 190] on icon at bounding box center [377, 188] width 11 height 10
type input "3.65"
click at [361, 137] on input "5.26" at bounding box center [368, 137] width 29 height 11
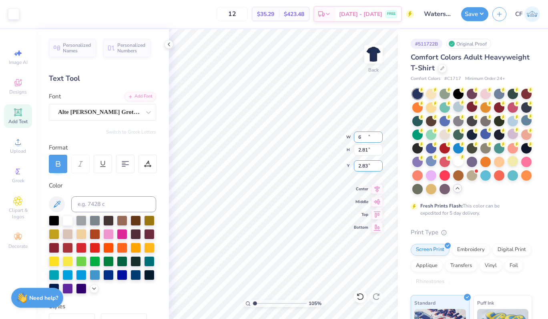
type input "6.00"
type input "2.81"
click at [365, 167] on input "2.83" at bounding box center [368, 166] width 29 height 11
type input "3.00"
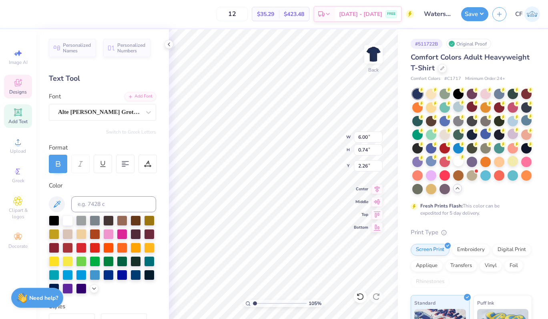
type input "3.00"
type textarea "W"
type textarea "[GEOGRAPHIC_DATA], [US_STATE]"
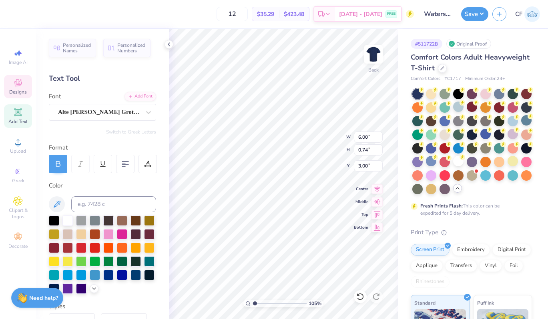
scroll to position [0, 5]
click at [362, 139] on input "6.00" at bounding box center [368, 137] width 29 height 11
type input "9.35"
type input "0.96"
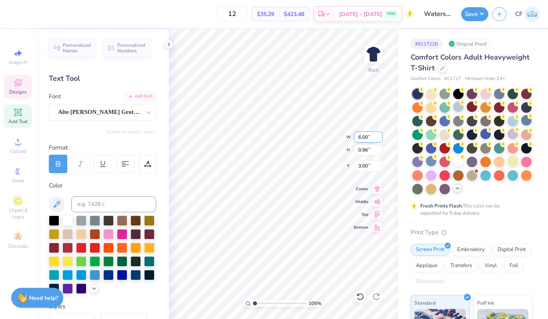
type input "2.89"
click at [361, 137] on input "9.35" at bounding box center [368, 137] width 29 height 11
type input "6.00"
type input "0.62"
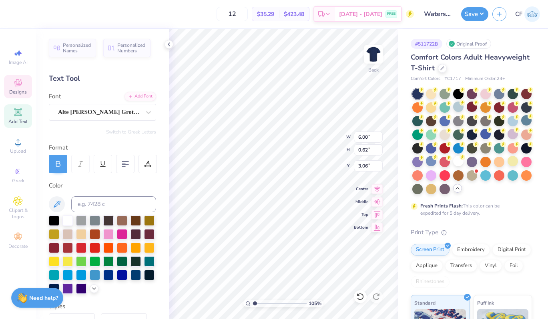
type input "3.00"
drag, startPoint x: 255, startPoint y: 304, endPoint x: 281, endPoint y: 300, distance: 26.0
type input "5.89"
click at [281, 300] on input "range" at bounding box center [280, 303] width 54 height 7
type input "0.74"
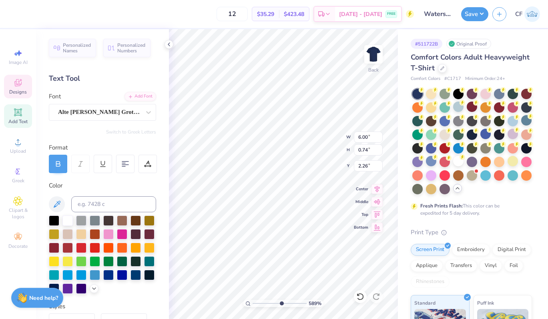
type input "2.51"
drag, startPoint x: 281, startPoint y: 304, endPoint x: 259, endPoint y: 301, distance: 22.6
type input "1.86"
click at [259, 301] on input "range" at bounding box center [280, 303] width 54 height 7
type input "2.63"
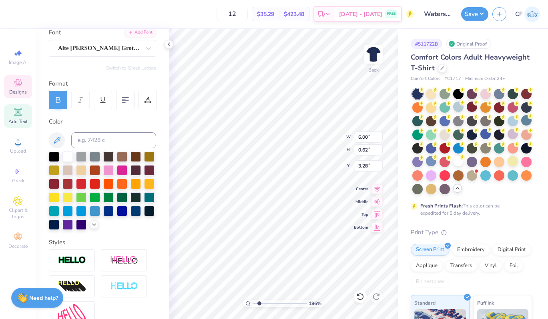
scroll to position [146, 0]
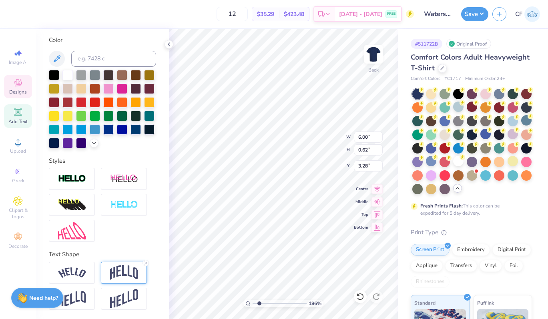
click at [120, 269] on img at bounding box center [124, 272] width 28 height 15
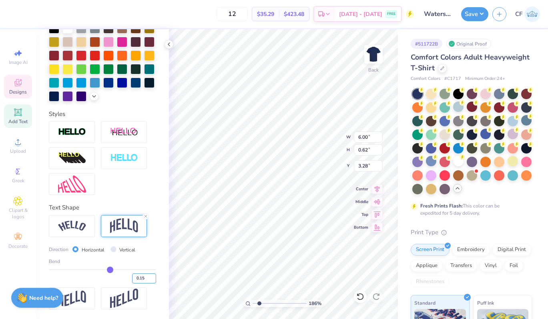
click at [139, 278] on input "0.15" at bounding box center [144, 279] width 24 height 10
type input "-0.15"
type input "5.99"
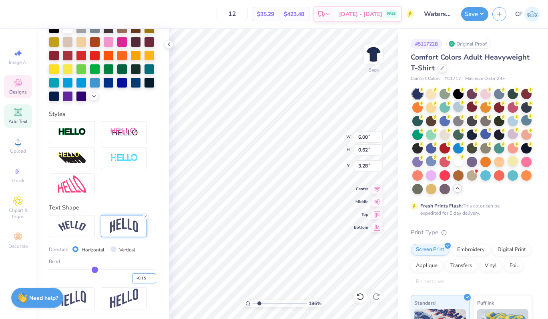
type input "0.64"
type input "3.27"
type input "6.00"
type input "0.74"
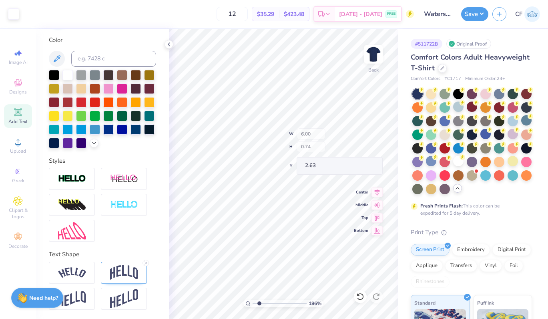
type input "3.00"
drag, startPoint x: 259, startPoint y: 305, endPoint x: 248, endPoint y: 302, distance: 11.6
type input "1"
click at [253, 302] on input "range" at bounding box center [280, 303] width 54 height 7
click at [146, 263] on line at bounding box center [146, 263] width 2 height 2
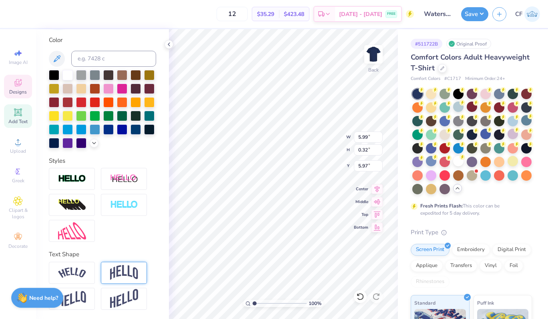
type input "0.32"
type input "5.97"
type input "6.11"
click at [472, 14] on button "Save" at bounding box center [474, 13] width 27 height 14
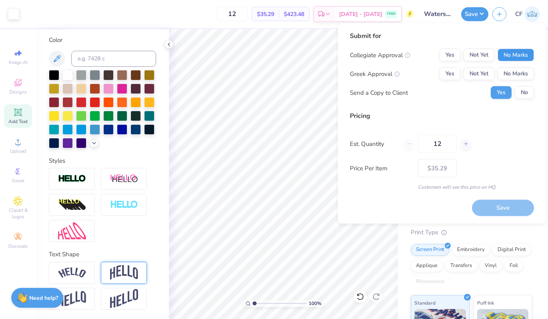
click at [511, 54] on button "No Marks" at bounding box center [516, 55] width 36 height 13
click at [512, 74] on button "No Marks" at bounding box center [516, 74] width 36 height 13
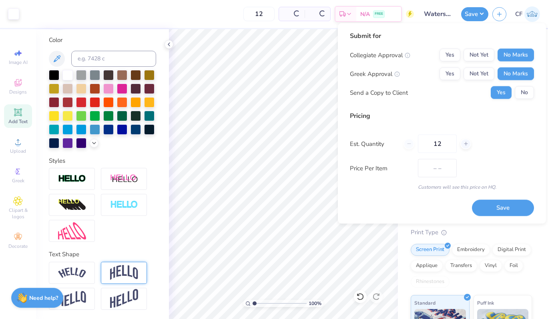
type input "$29.11"
click at [441, 145] on input "12" at bounding box center [437, 144] width 39 height 18
click at [435, 146] on input "12" at bounding box center [437, 144] width 39 height 18
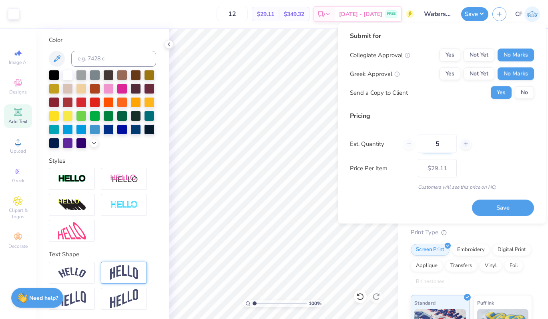
type input "50"
type input "$17.47"
type input "50"
click at [496, 208] on button "Save" at bounding box center [503, 208] width 62 height 16
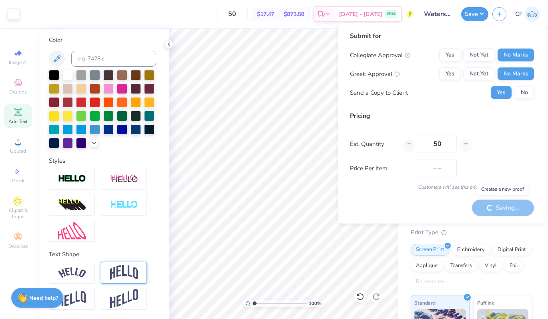
type input "$17.47"
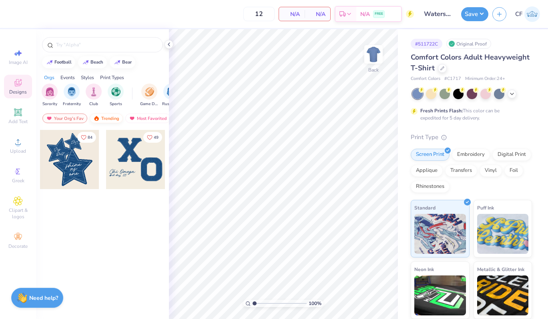
click at [104, 118] on div "Trending" at bounding box center [106, 119] width 33 height 10
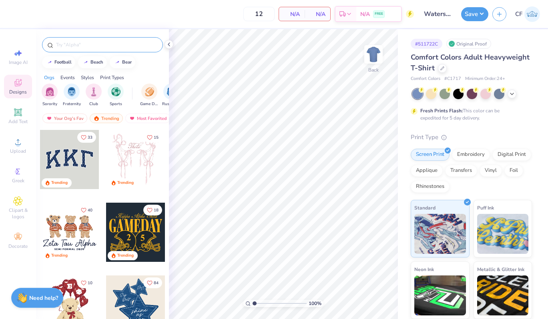
click at [93, 44] on input "text" at bounding box center [106, 45] width 102 height 8
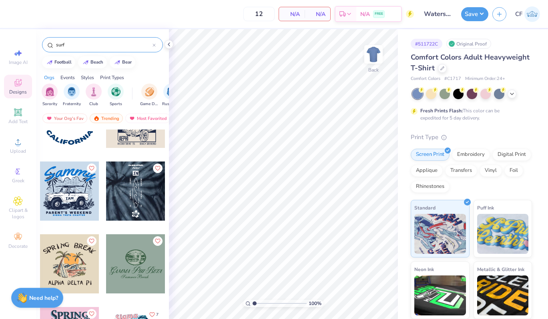
scroll to position [261, 0]
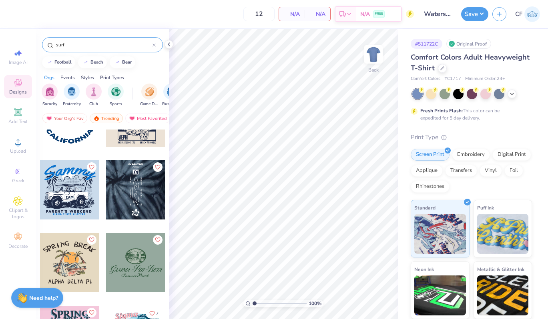
type input "surf"
click at [126, 195] on div at bounding box center [135, 190] width 59 height 59
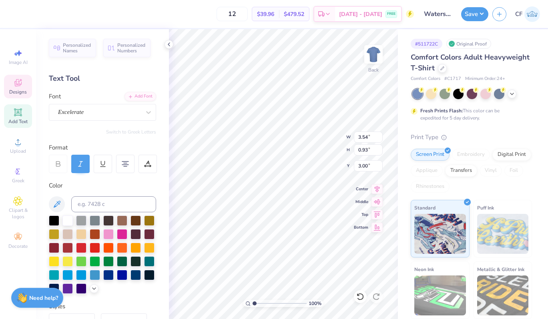
scroll to position [0, 0]
type textarea "WATERSPORTS NU"
type textarea "WATERSPORTS CLUB"
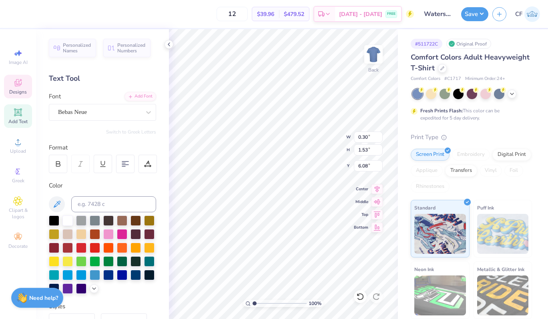
type textarea "S"
type textarea "[GEOGRAPHIC_DATA], [GEOGRAPHIC_DATA]"
type input "8.89"
type input "12.37"
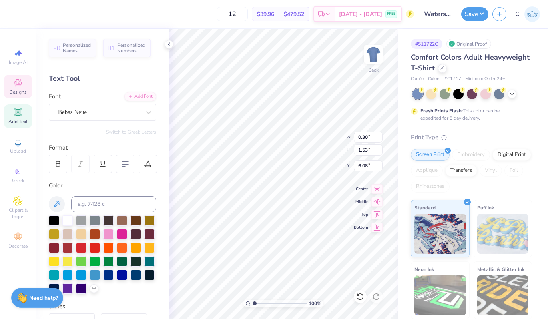
type input "3.00"
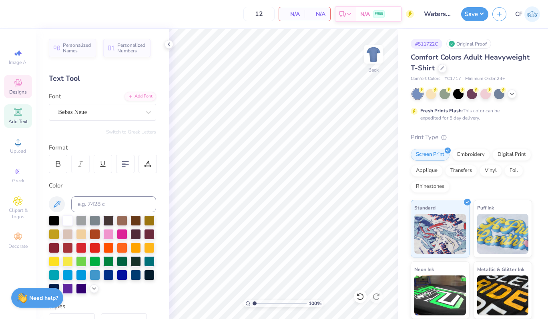
click at [18, 94] on span "Designs" at bounding box center [18, 92] width 18 height 6
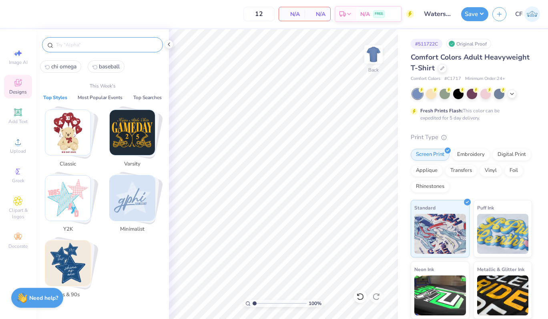
click at [78, 47] on input "text" at bounding box center [106, 45] width 102 height 8
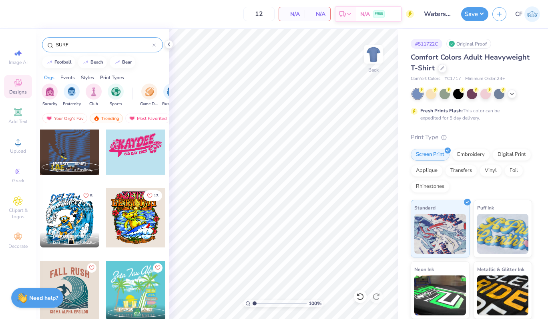
scroll to position [0, 0]
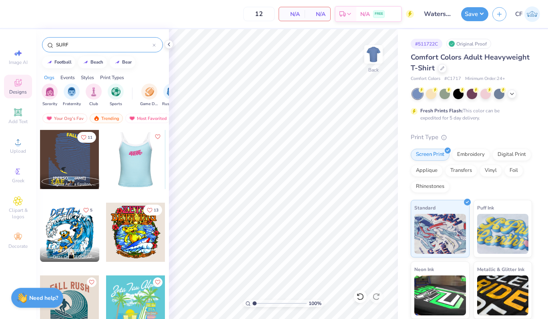
type input "SURF"
click at [138, 170] on div at bounding box center [135, 159] width 59 height 59
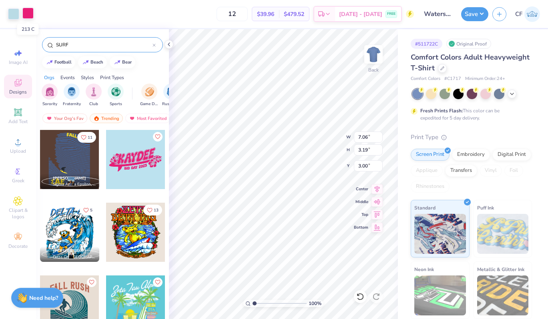
click at [28, 17] on div at bounding box center [27, 13] width 11 height 11
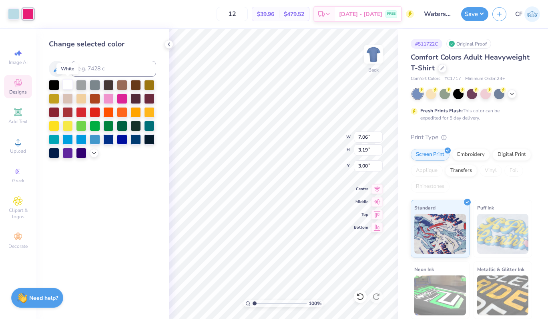
click at [68, 85] on div at bounding box center [67, 84] width 10 height 10
click at [13, 16] on div at bounding box center [13, 13] width 11 height 11
click at [68, 85] on div at bounding box center [67, 84] width 10 height 10
click at [360, 295] on icon at bounding box center [360, 297] width 8 height 8
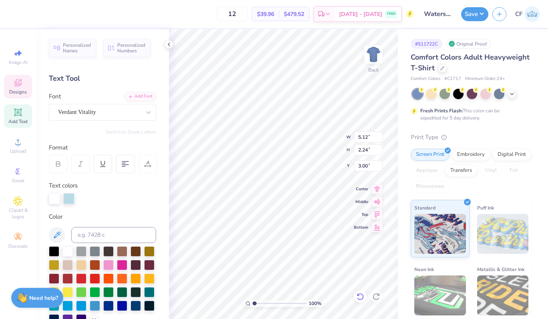
type textarea "WATERSPORTS"
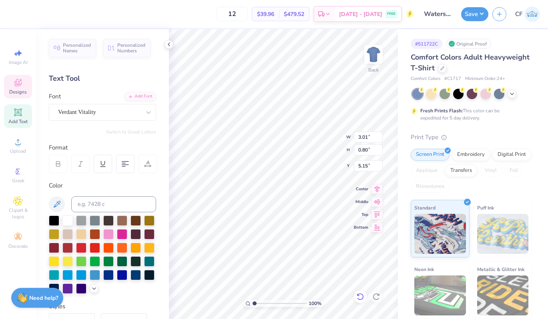
scroll to position [0, 2]
type textarea "B"
type textarea "[GEOGRAPHIC_DATA], [GEOGRAPHIC_DATA]"
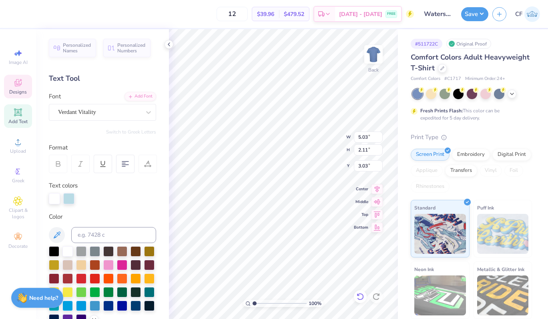
scroll to position [0, 2]
type textarea "WATERSPORTS CLUB"
type input "8.16"
type input "3.65"
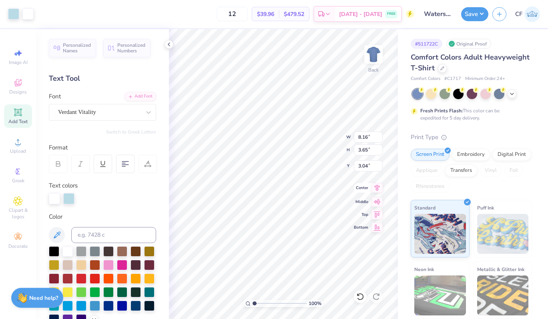
click at [378, 190] on icon at bounding box center [377, 188] width 11 height 10
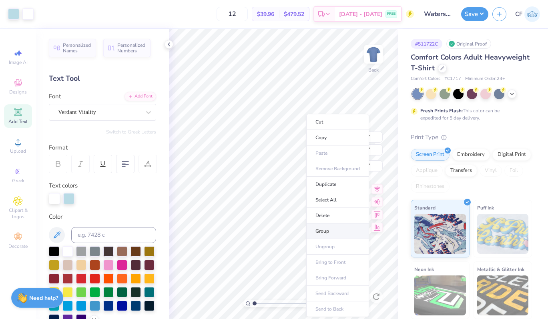
click at [332, 233] on li "Group" at bounding box center [337, 232] width 63 height 16
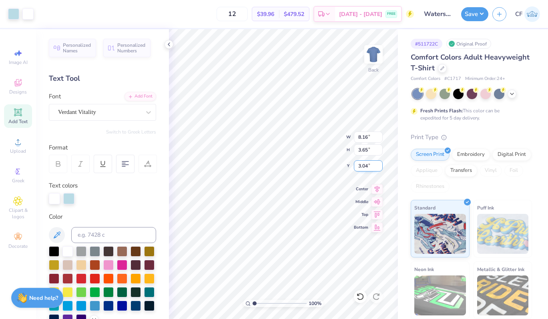
click at [369, 169] on input "3.04" at bounding box center [368, 166] width 29 height 11
type input "3.0"
click at [365, 139] on input "8.16" at bounding box center [368, 137] width 29 height 11
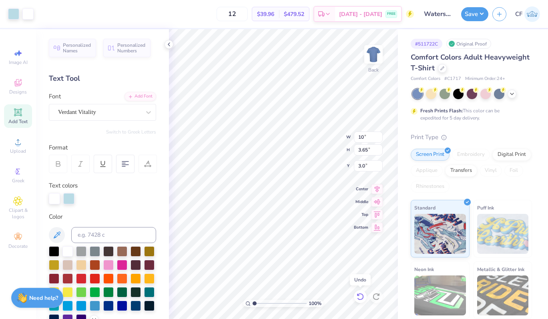
click at [363, 297] on icon at bounding box center [360, 296] width 7 height 7
type input "14.17"
type input "5.05"
type input "0.53"
click at [359, 299] on icon at bounding box center [360, 297] width 8 height 8
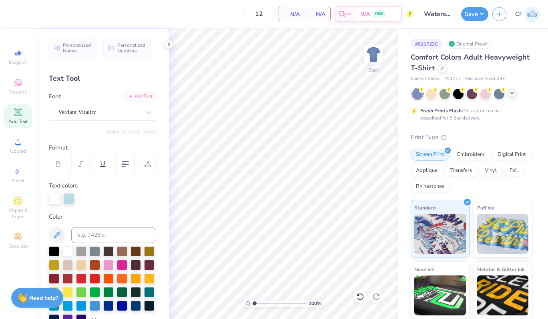
click at [511, 92] on icon at bounding box center [512, 93] width 6 height 6
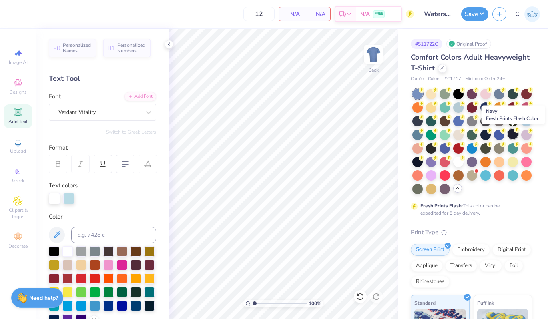
click at [509, 132] on div at bounding box center [513, 134] width 10 height 10
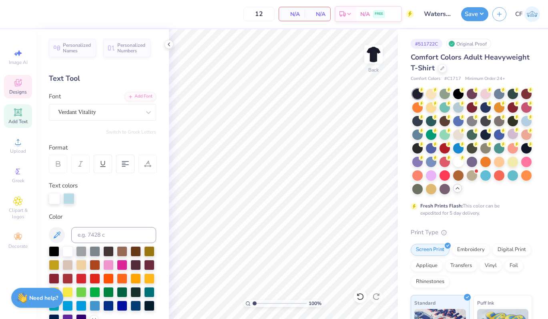
click at [16, 86] on icon at bounding box center [17, 82] width 7 height 7
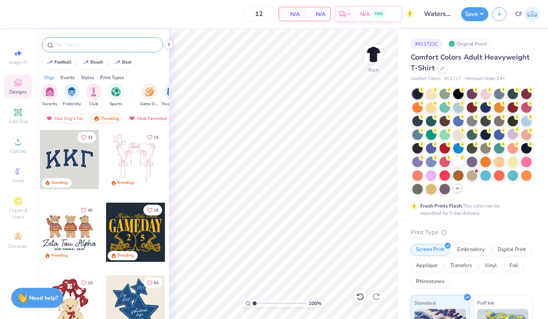
click at [120, 40] on div at bounding box center [102, 44] width 121 height 15
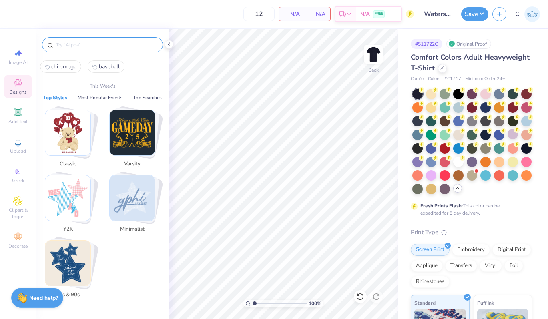
click at [120, 46] on input "text" at bounding box center [106, 45] width 102 height 8
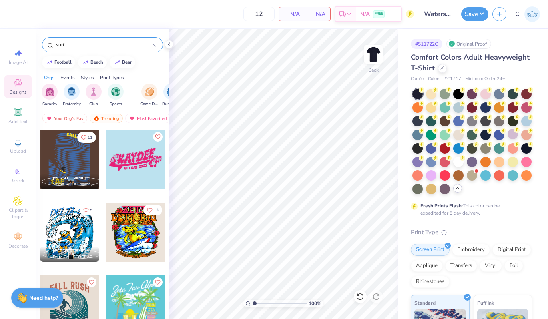
type input "surf"
click at [147, 159] on div at bounding box center [135, 159] width 59 height 59
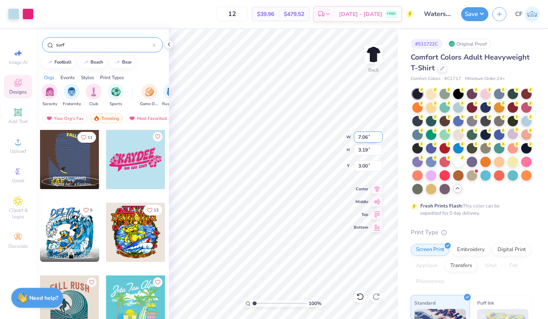
click at [359, 139] on input "7.06" at bounding box center [368, 137] width 29 height 11
type input "10.00"
type input "4.51"
click at [363, 166] on input "2.34" at bounding box center [368, 166] width 29 height 11
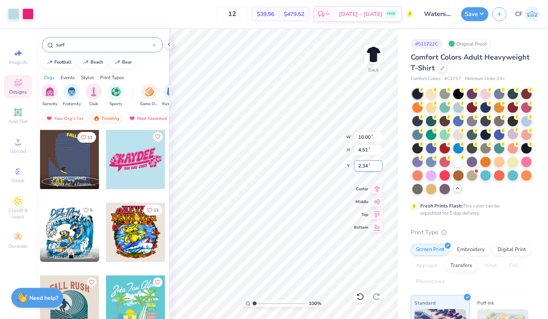
click at [363, 166] on input "2.34" at bounding box center [368, 166] width 29 height 11
click at [377, 189] on icon at bounding box center [377, 188] width 11 height 10
click at [28, 14] on div at bounding box center [27, 13] width 11 height 11
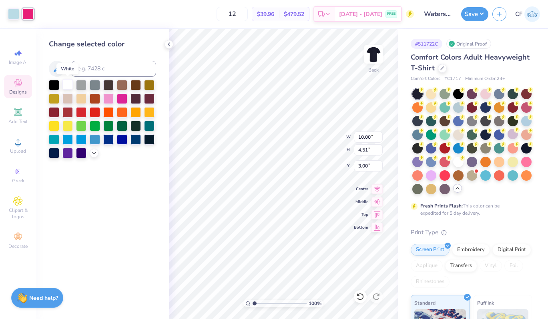
click at [70, 84] on div at bounding box center [67, 84] width 10 height 10
click at [364, 295] on icon at bounding box center [360, 297] width 8 height 8
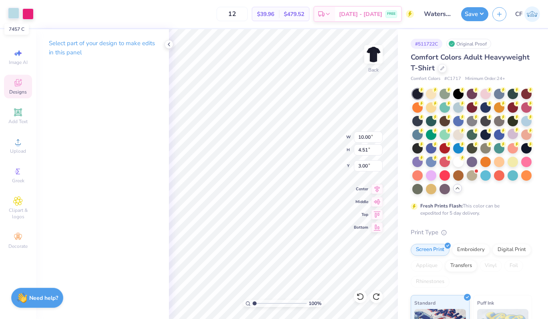
click at [12, 14] on div at bounding box center [13, 13] width 11 height 11
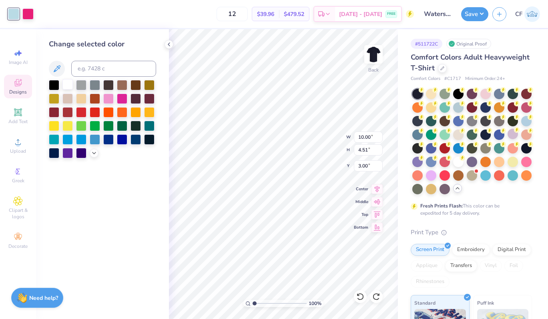
click at [70, 86] on div at bounding box center [67, 84] width 10 height 10
click at [27, 17] on div at bounding box center [27, 13] width 11 height 11
click at [91, 155] on icon at bounding box center [94, 152] width 6 height 6
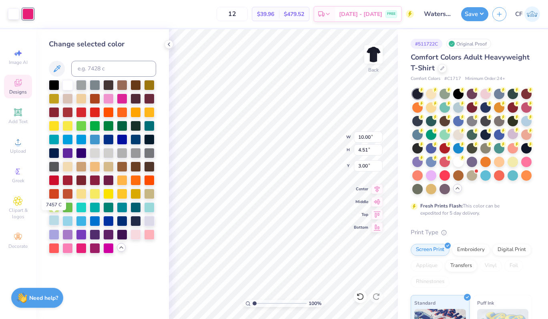
click at [53, 221] on div at bounding box center [54, 220] width 10 height 10
click at [361, 297] on icon at bounding box center [360, 297] width 8 height 8
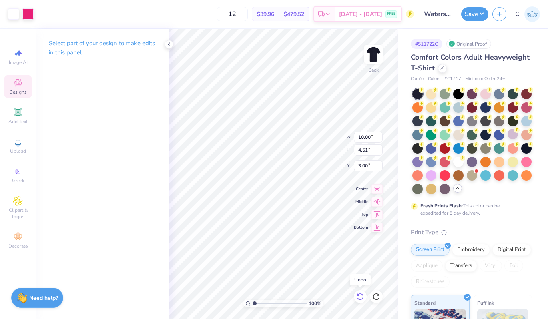
click at [362, 298] on icon at bounding box center [360, 297] width 8 height 8
click at [359, 295] on icon at bounding box center [360, 297] width 8 height 8
click at [29, 14] on div at bounding box center [27, 13] width 11 height 11
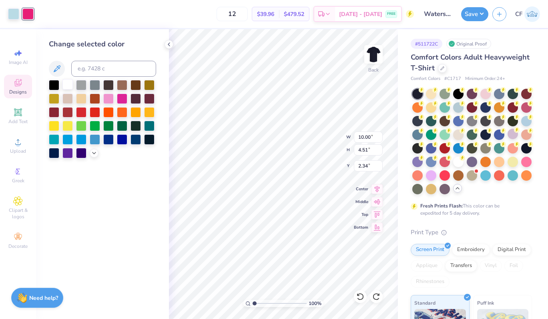
click at [68, 85] on div at bounding box center [67, 84] width 10 height 10
click at [362, 165] on input "2.34" at bounding box center [368, 166] width 29 height 11
type input "3.00"
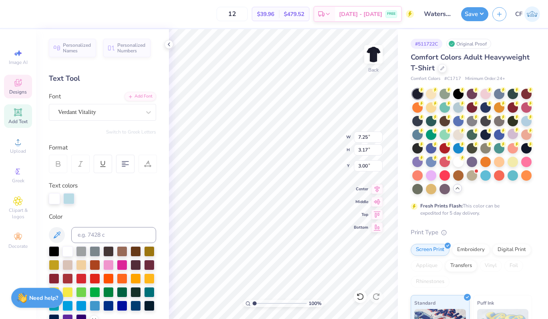
scroll to position [0, 0]
type textarea "Watersports Club"
type textarea "WATERSPORTS CLUB"
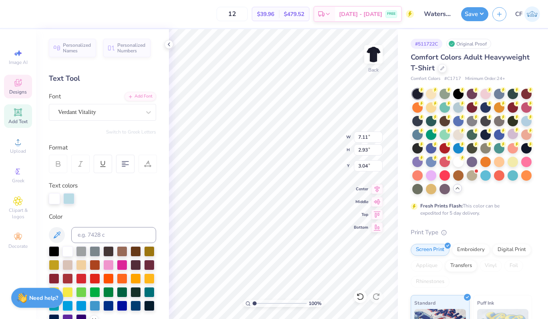
type textarea "C"
type textarea "COUGS GET WET"
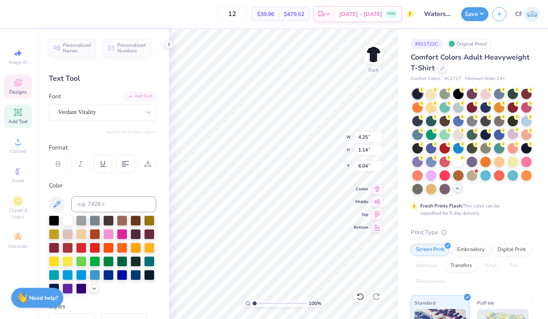
scroll to position [0, 1]
type textarea "B"
type textarea "[GEOGRAPHIC_DATA], [GEOGRAPHIC_DATA]"
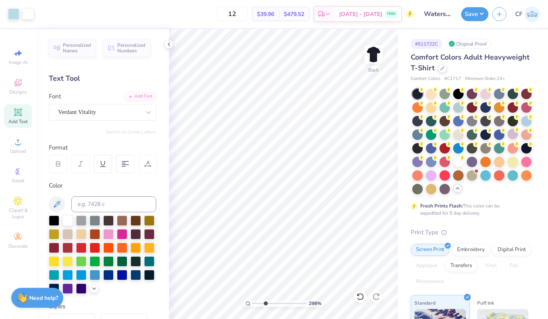
drag, startPoint x: 255, startPoint y: 303, endPoint x: 266, endPoint y: 303, distance: 11.6
click at [266, 303] on input "range" at bounding box center [280, 303] width 54 height 7
type input "2.84"
click at [264, 303] on input "range" at bounding box center [280, 303] width 54 height 7
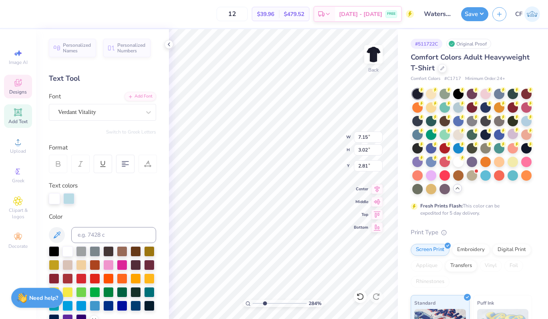
type input "2.81"
drag, startPoint x: 264, startPoint y: 303, endPoint x: 257, endPoint y: 302, distance: 6.5
type input "1.53"
click at [257, 302] on input "range" at bounding box center [280, 303] width 54 height 7
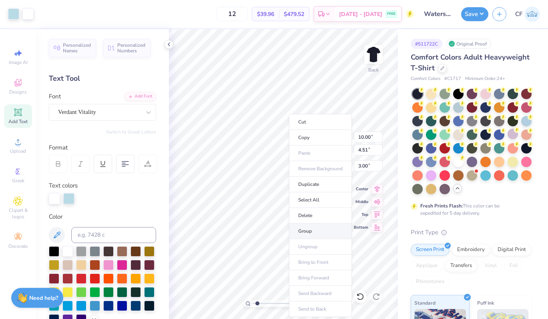
click at [316, 231] on li "Group" at bounding box center [320, 232] width 63 height 16
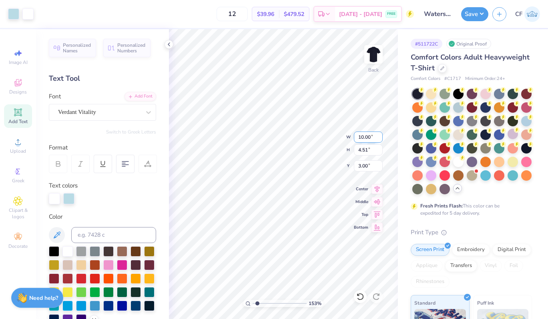
click at [361, 141] on input "10.00" at bounding box center [368, 137] width 29 height 11
click at [365, 137] on input "10.00" at bounding box center [368, 137] width 29 height 11
type input "9.00"
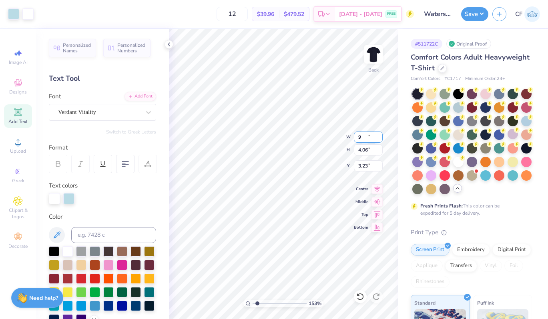
type input "4.06"
click at [362, 169] on input "3.23" at bounding box center [368, 166] width 29 height 11
type input "3.00"
click at [11, 16] on div at bounding box center [13, 13] width 11 height 11
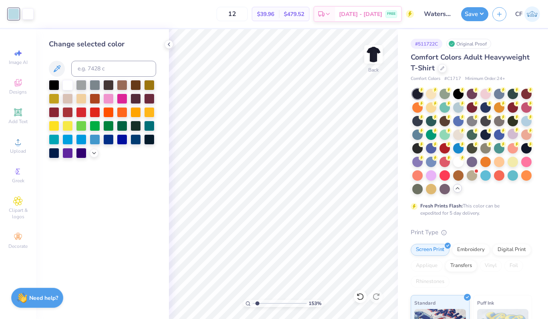
click at [91, 156] on div at bounding box center [94, 153] width 9 height 9
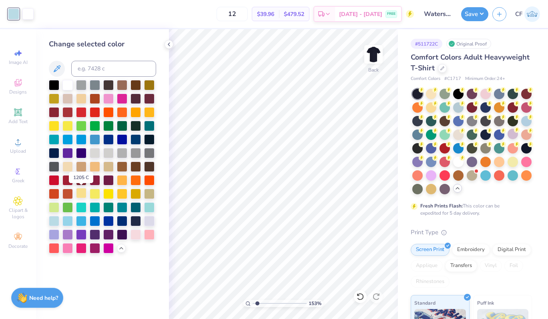
click at [83, 193] on div at bounding box center [81, 193] width 10 height 10
drag, startPoint x: 258, startPoint y: 303, endPoint x: 251, endPoint y: 303, distance: 7.6
type input "1"
click at [253, 303] on input "range" at bounding box center [280, 303] width 54 height 7
click at [481, 14] on button "Save" at bounding box center [474, 13] width 27 height 14
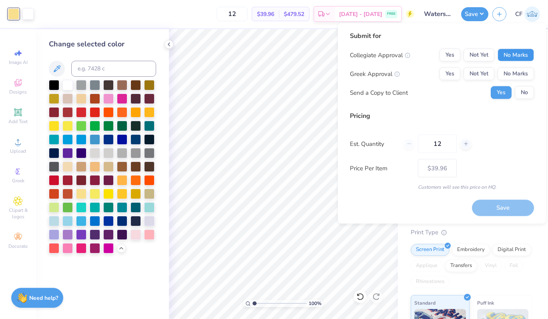
click at [521, 52] on button "No Marks" at bounding box center [516, 55] width 36 height 13
click at [508, 78] on button "No Marks" at bounding box center [516, 74] width 36 height 13
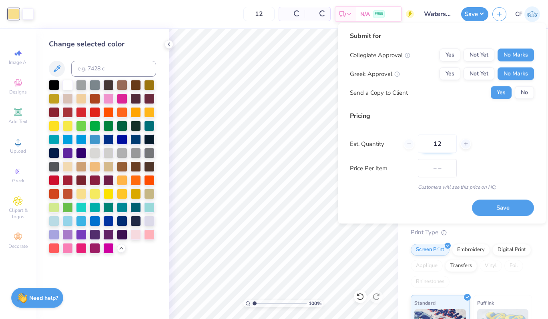
type input "$32.96"
click at [438, 145] on input "12" at bounding box center [437, 144] width 39 height 18
type input "50"
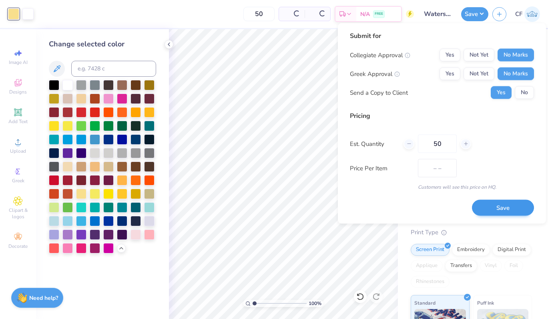
type input "$18.10"
type input "50"
click at [484, 209] on button "Save" at bounding box center [503, 208] width 62 height 16
type input "$21.95"
